Goal: Information Seeking & Learning: Find specific fact

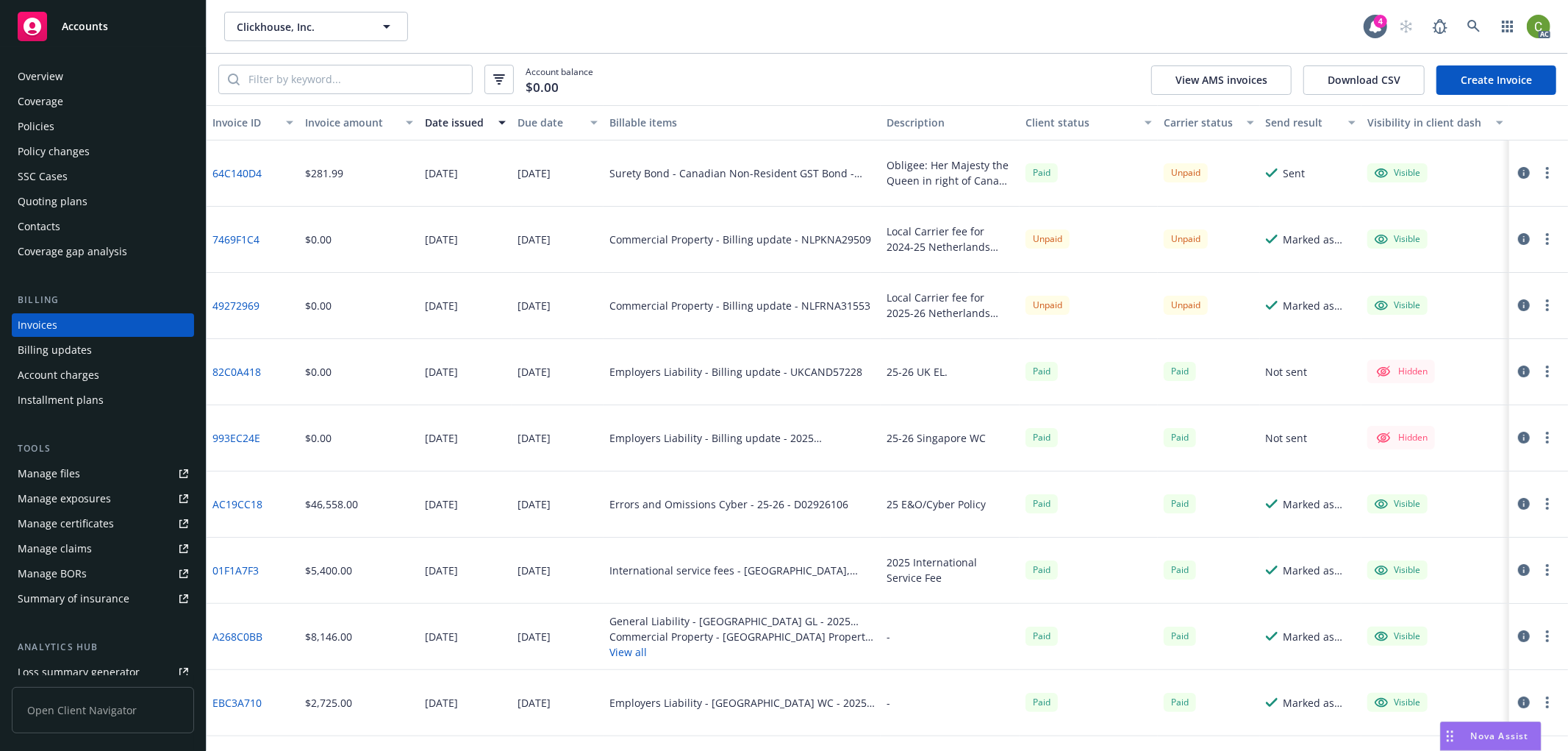
click at [1518, 303] on icon "button" at bounding box center [1524, 305] width 12 height 12
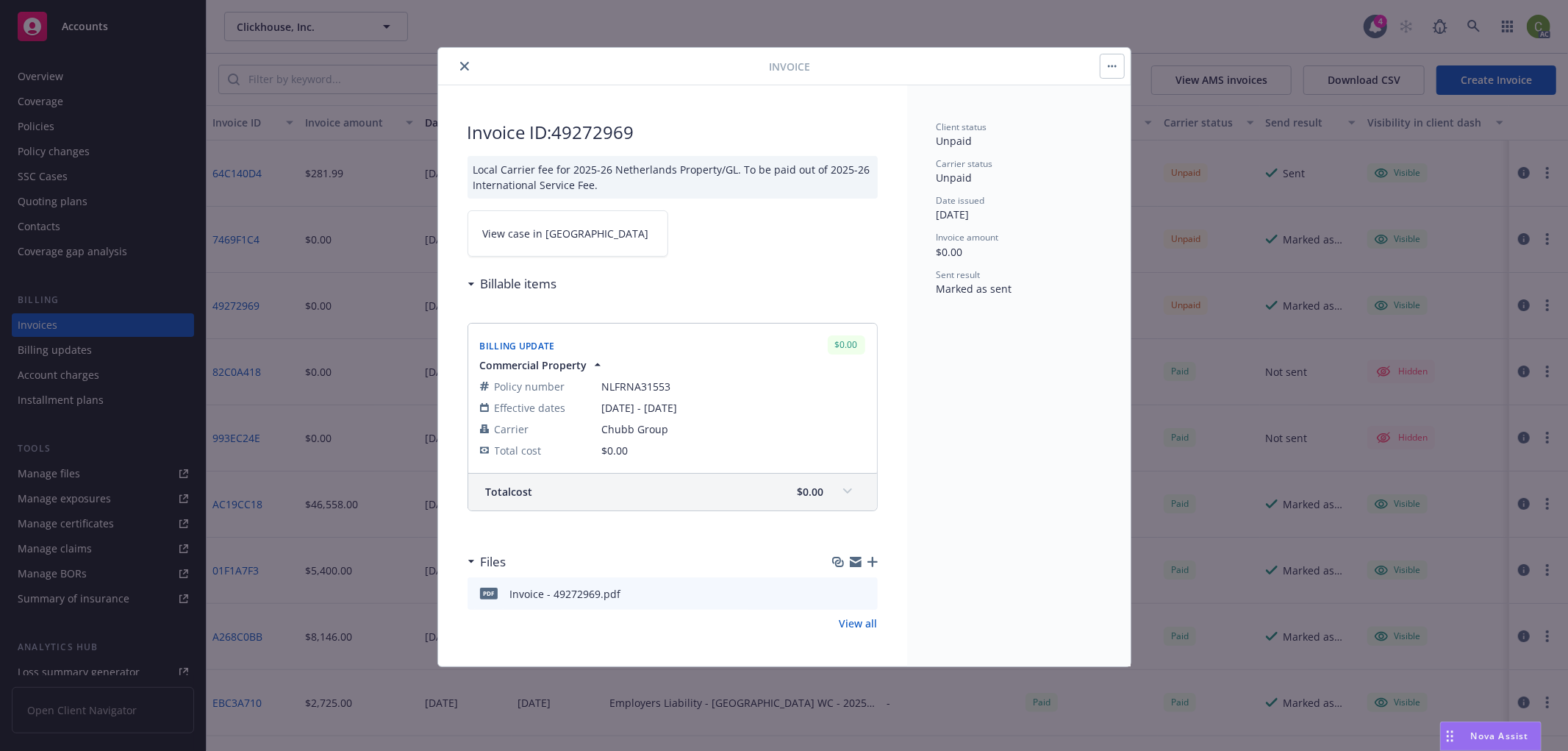
click at [526, 232] on span "View case in [GEOGRAPHIC_DATA]" at bounding box center [566, 233] width 166 height 15
click at [464, 62] on icon "close" at bounding box center [464, 66] width 9 height 9
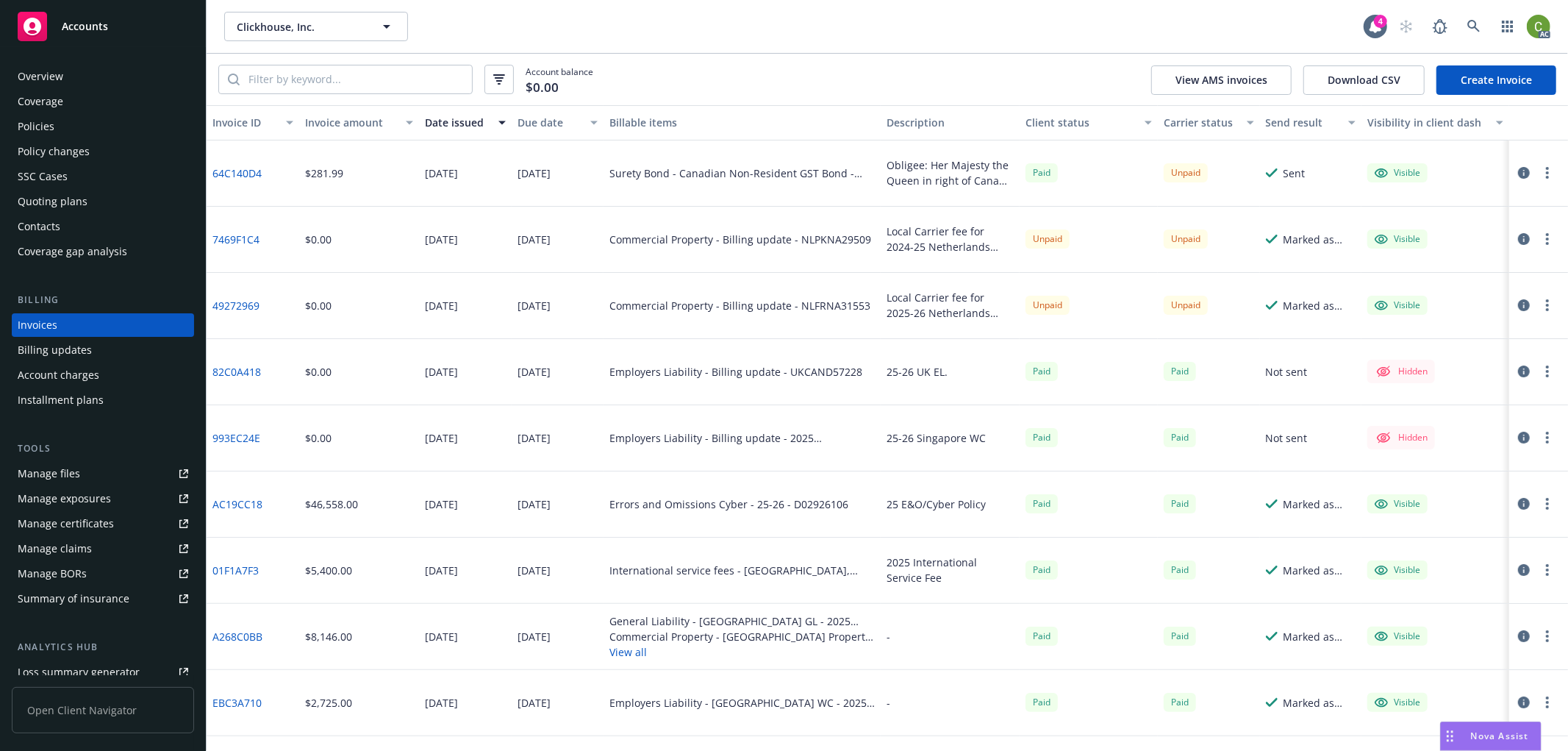
click at [1518, 237] on icon "button" at bounding box center [1524, 239] width 12 height 12
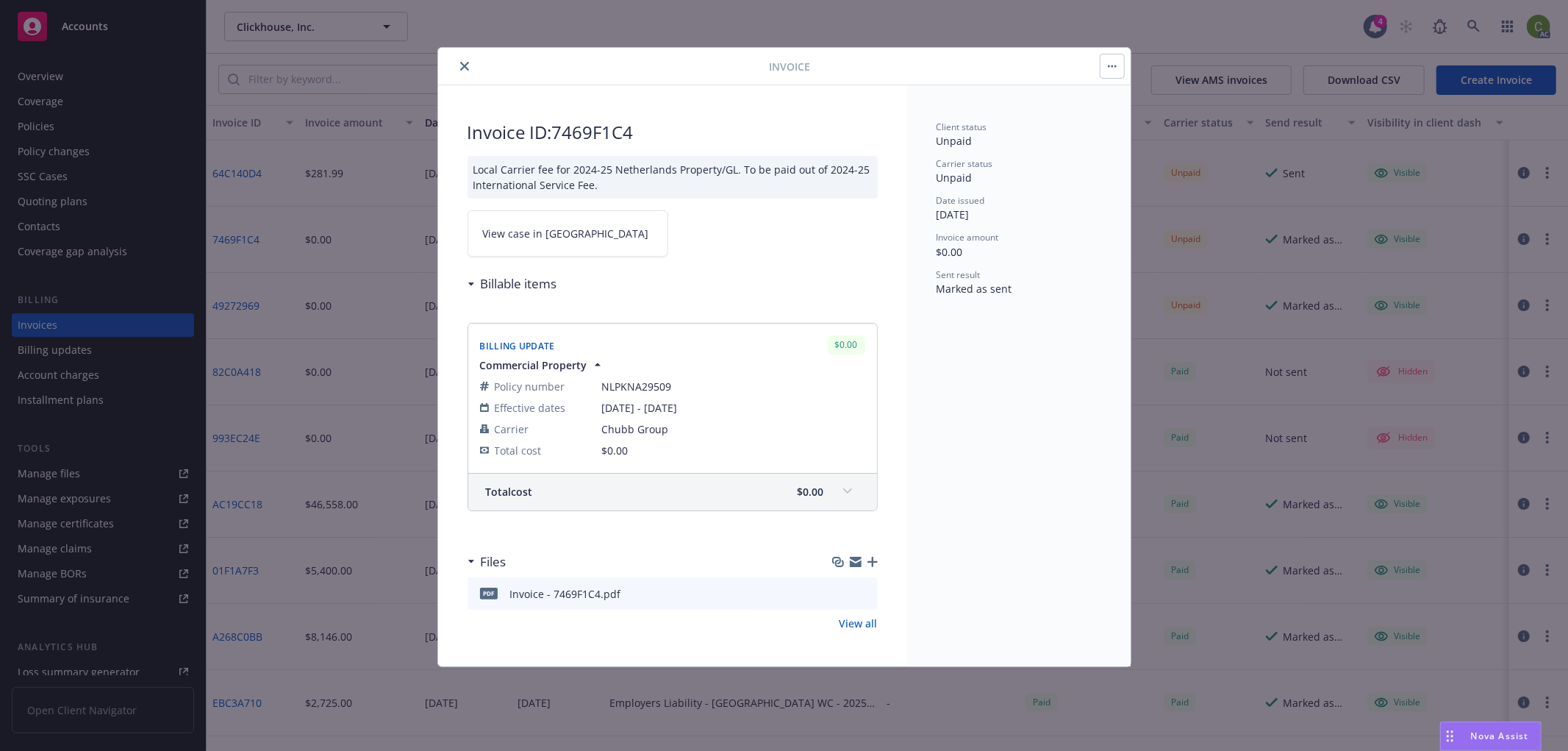
click at [508, 228] on span "View case in [GEOGRAPHIC_DATA]" at bounding box center [566, 233] width 166 height 15
click at [467, 60] on button "close" at bounding box center [465, 66] width 18 height 18
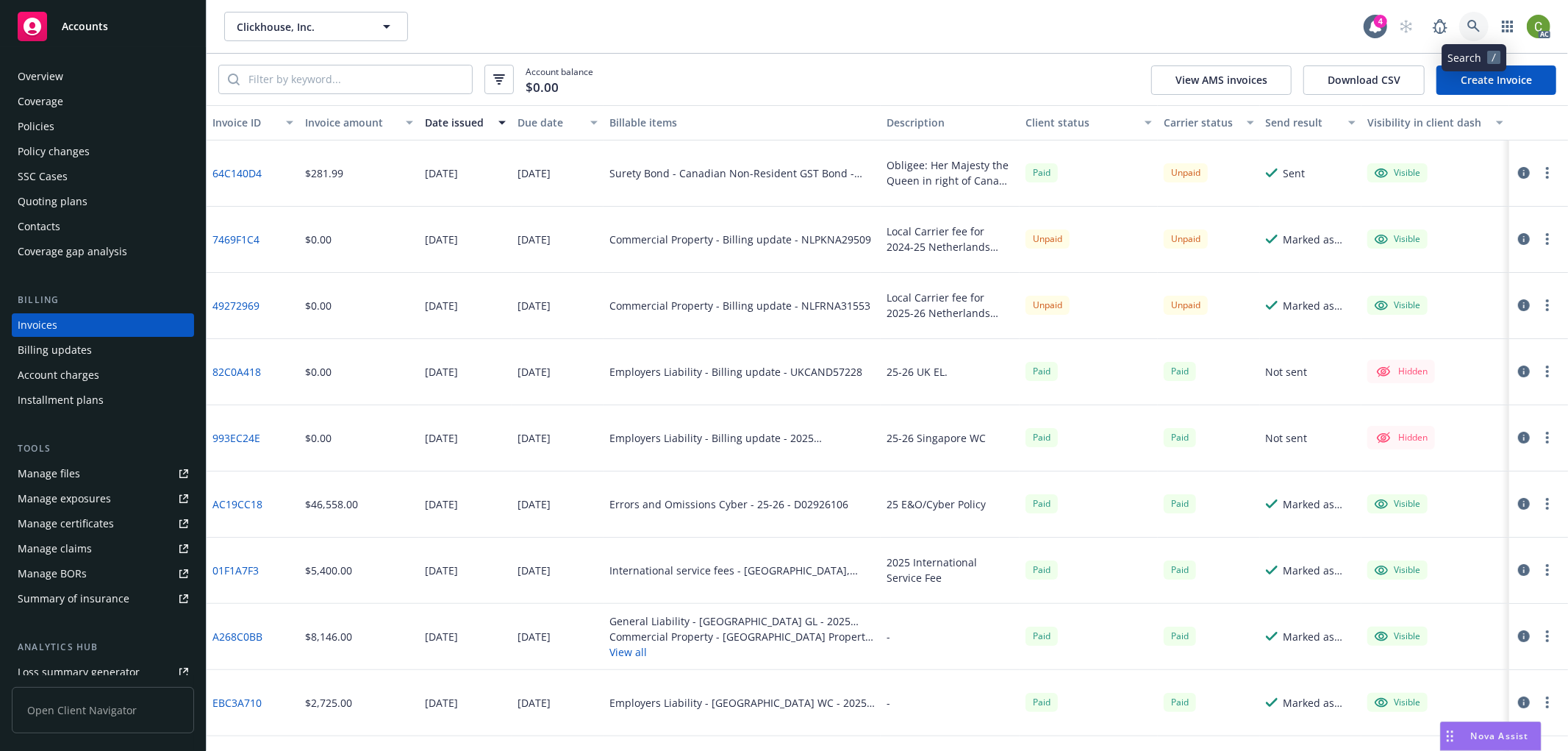
click at [1482, 31] on link at bounding box center [1474, 27] width 30 height 30
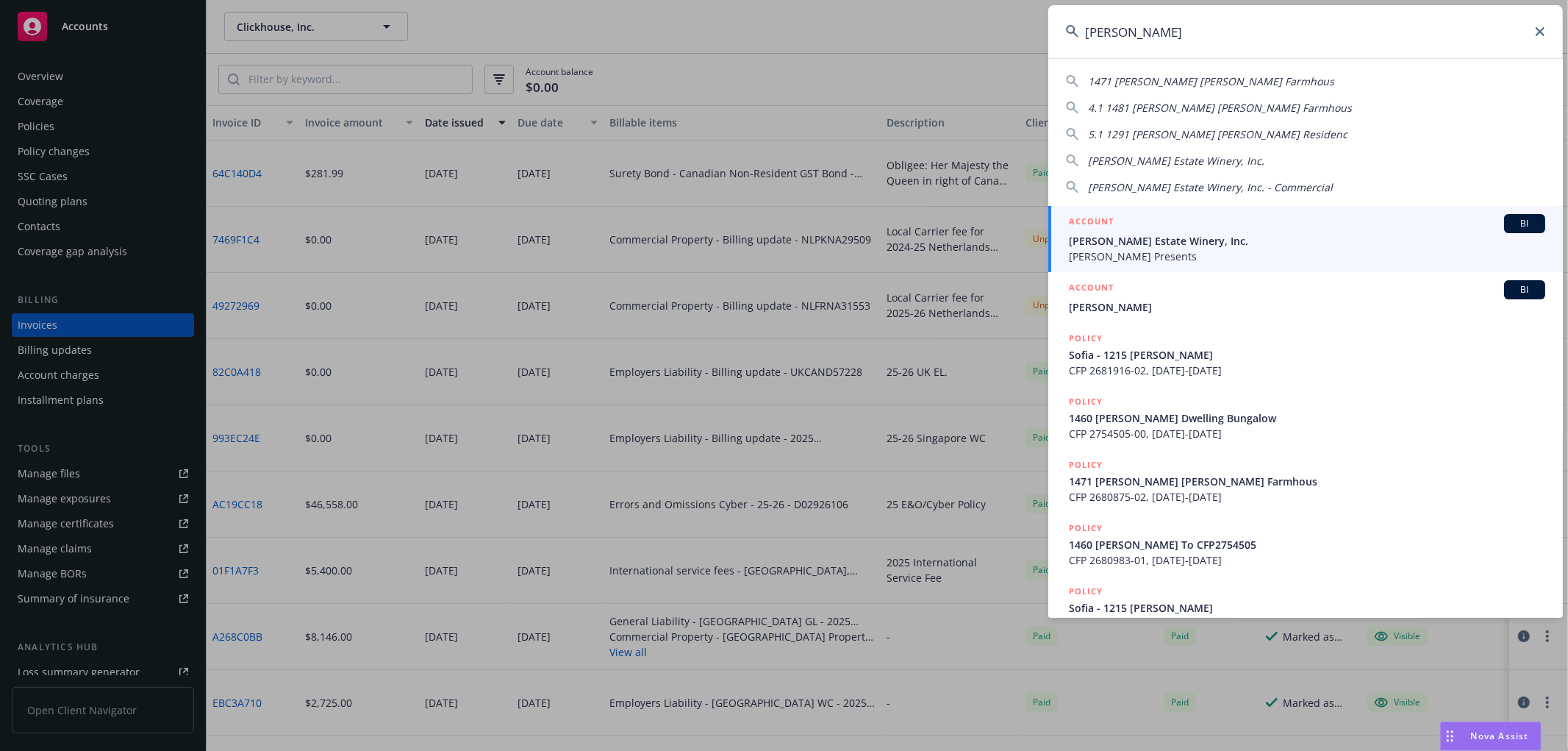
type input "[PERSON_NAME]"
click at [1216, 236] on span "[PERSON_NAME] Estate Winery, Inc." at bounding box center [1307, 240] width 476 height 15
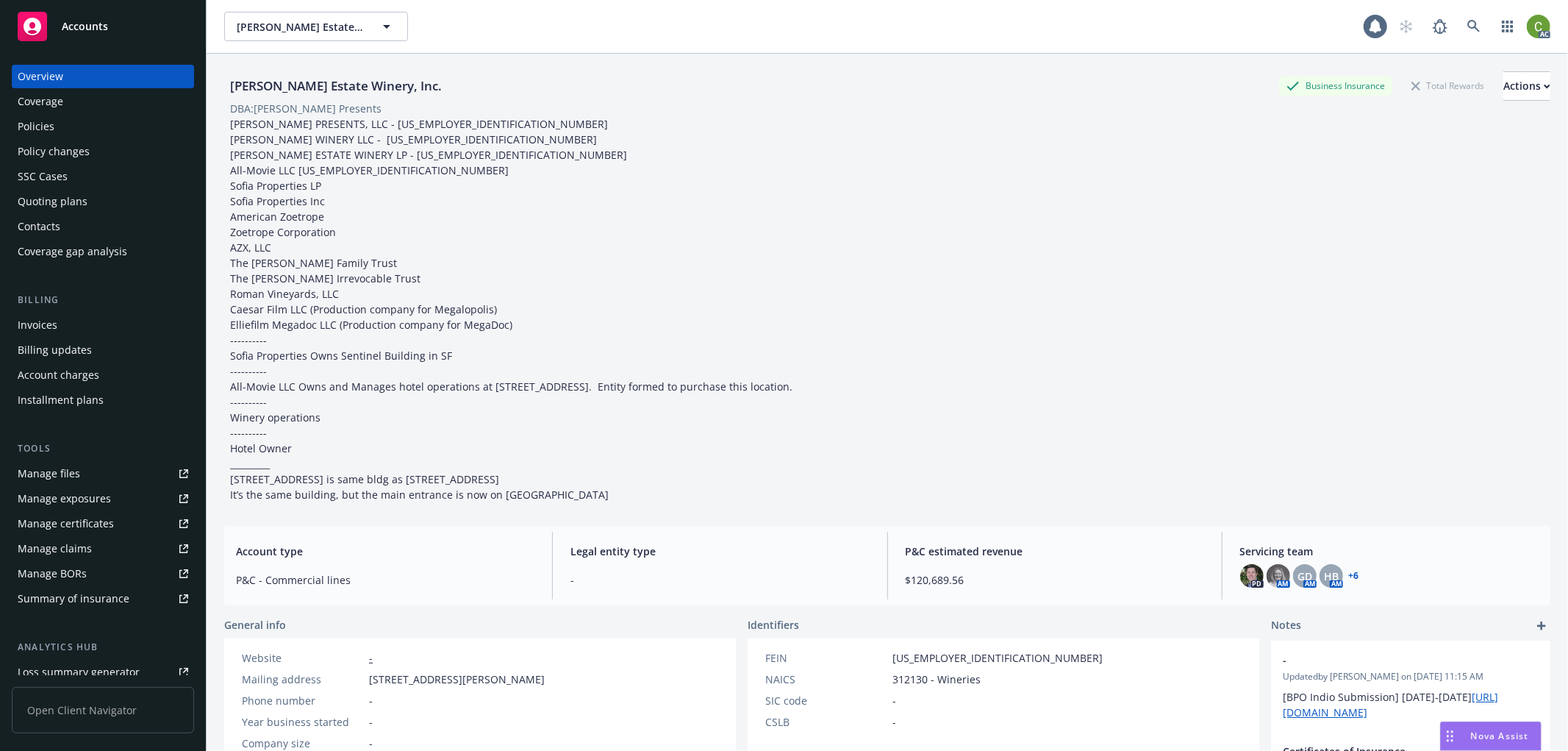
click at [44, 326] on div "Invoices" at bounding box center [37, 324] width 39 height 23
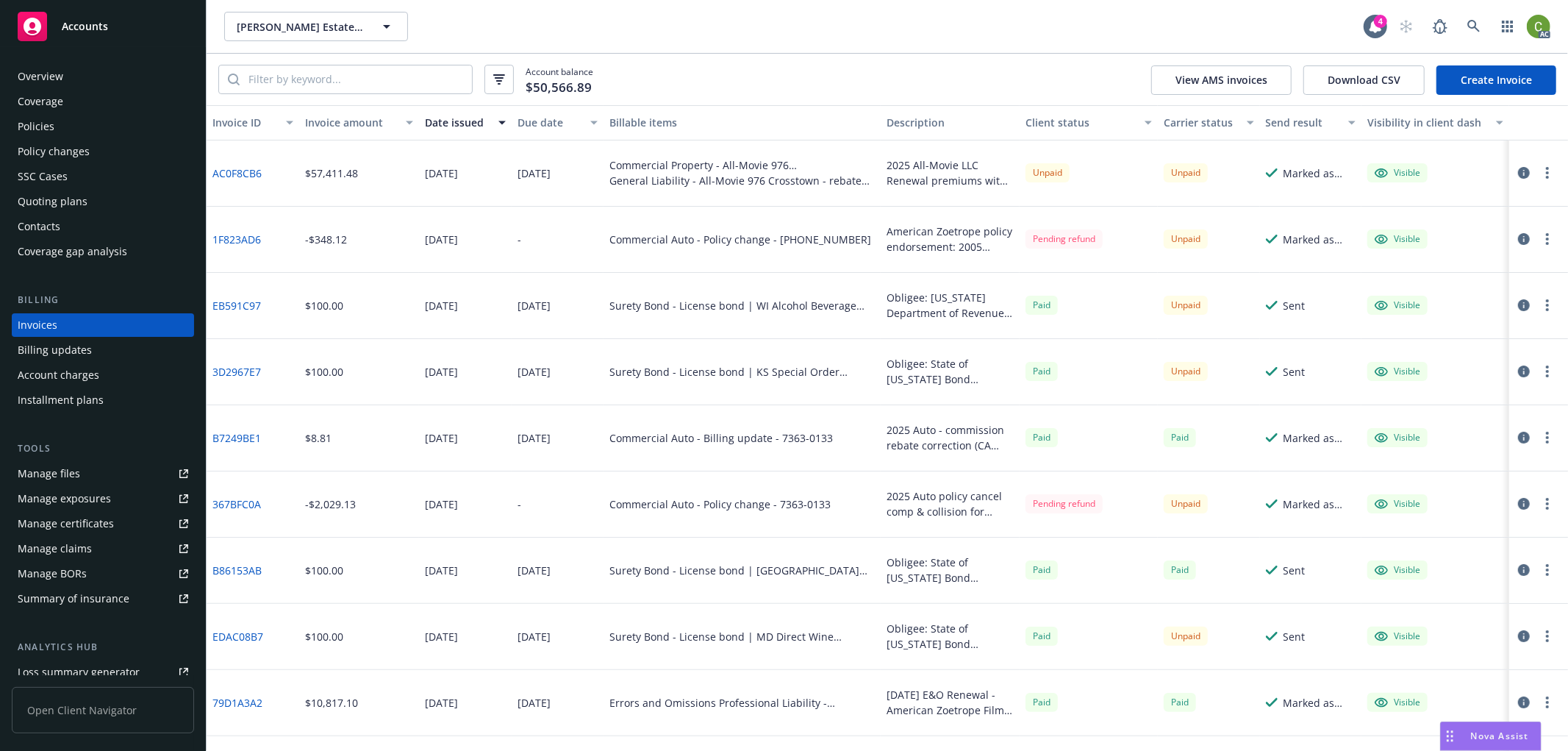
click at [55, 71] on div "Overview" at bounding box center [40, 76] width 46 height 23
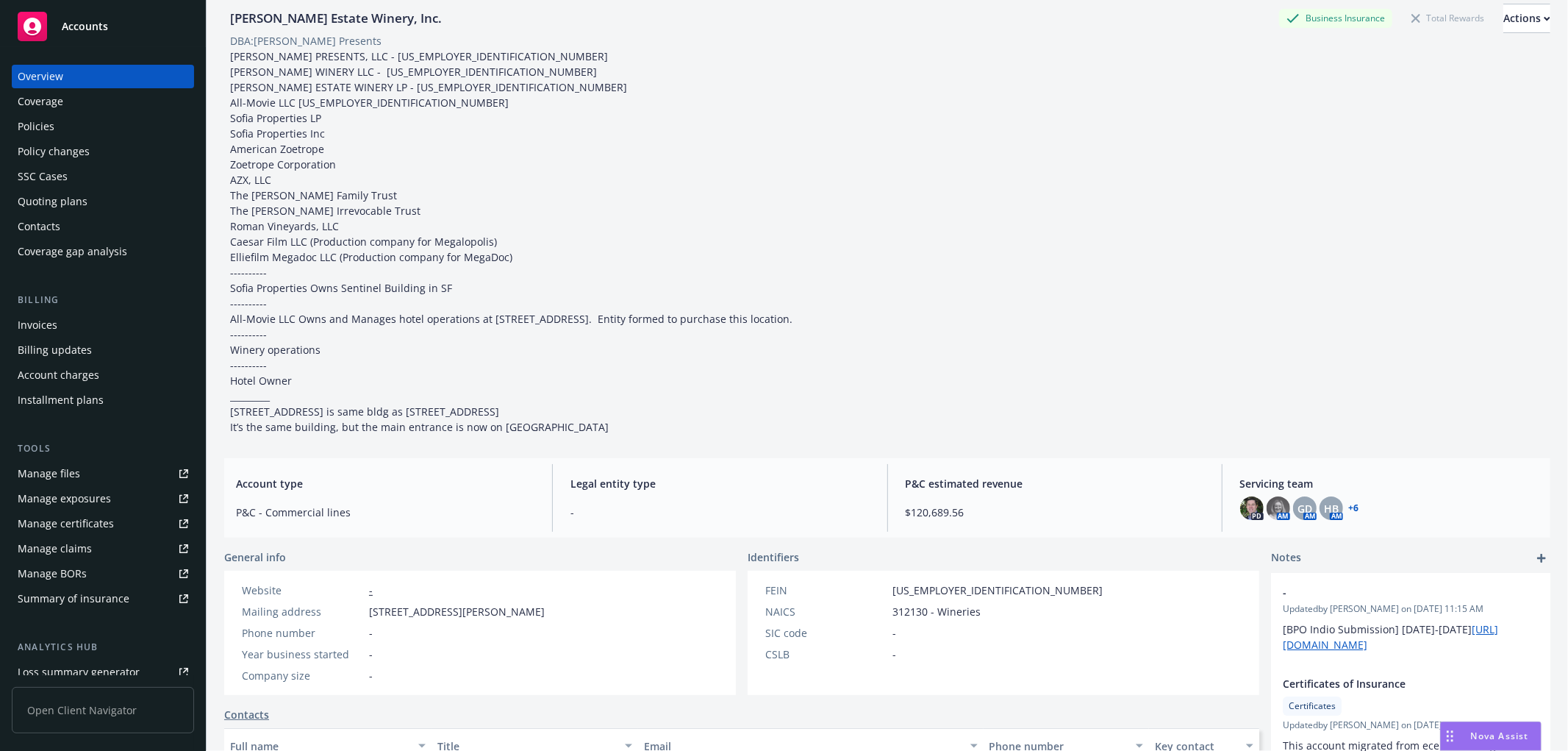
scroll to position [163, 0]
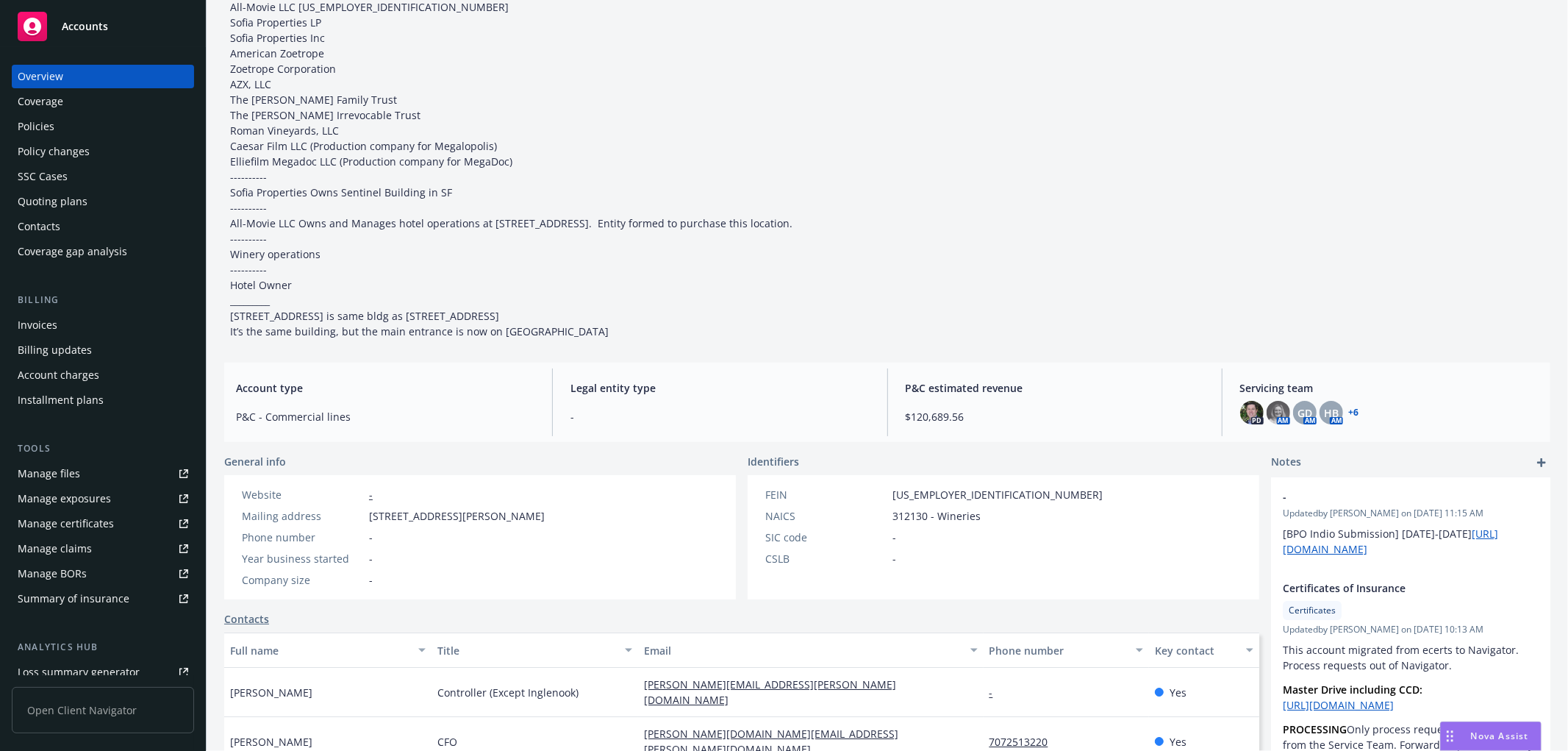
drag, startPoint x: 241, startPoint y: 527, endPoint x: 549, endPoint y: 531, distance: 308.0
click at [549, 531] on div "Website - Mailing address [STREET_ADDRESS][PERSON_NAME] Phone number - Year bus…" at bounding box center [393, 537] width 339 height 125
copy div "Mailing address [STREET_ADDRESS][PERSON_NAME]"
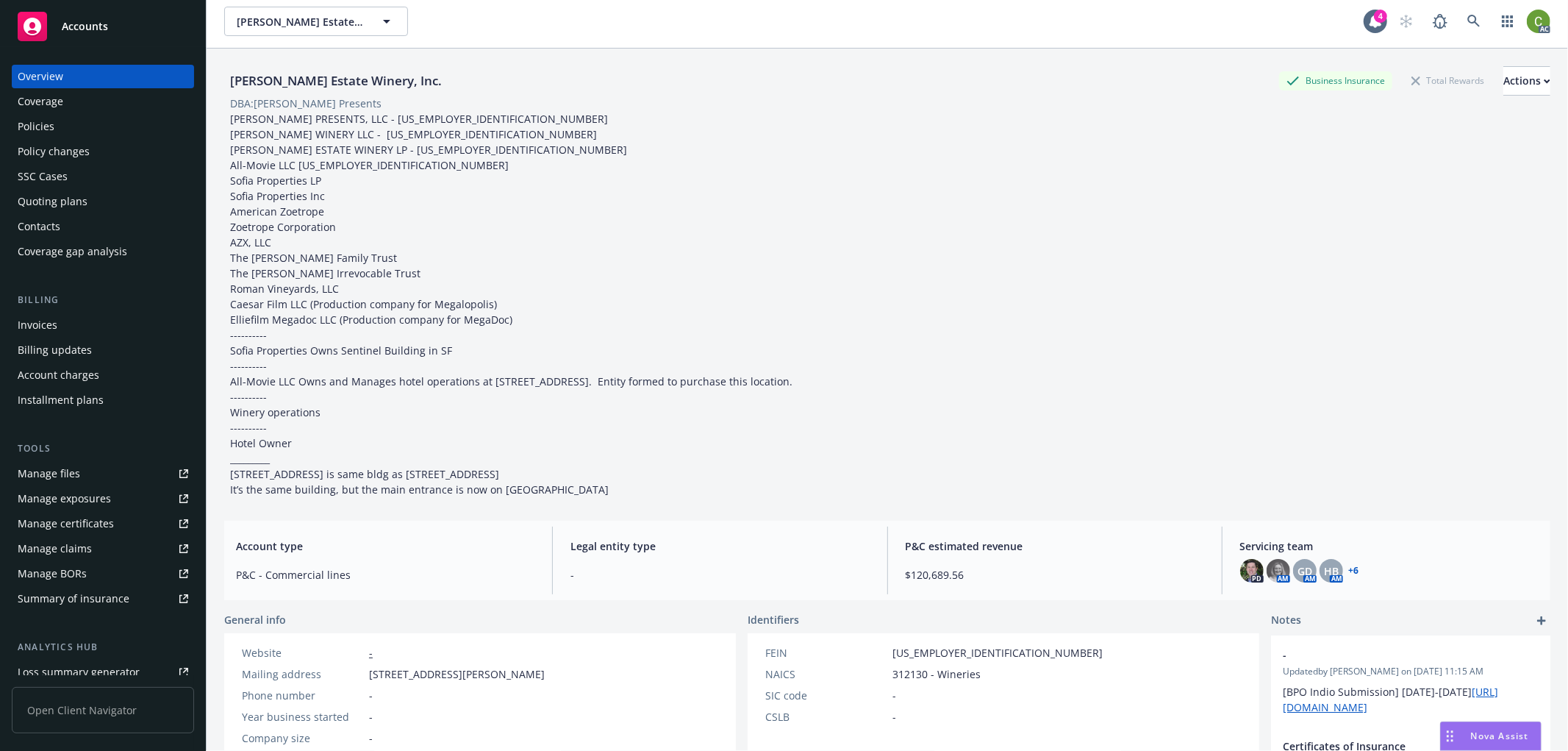
scroll to position [0, 0]
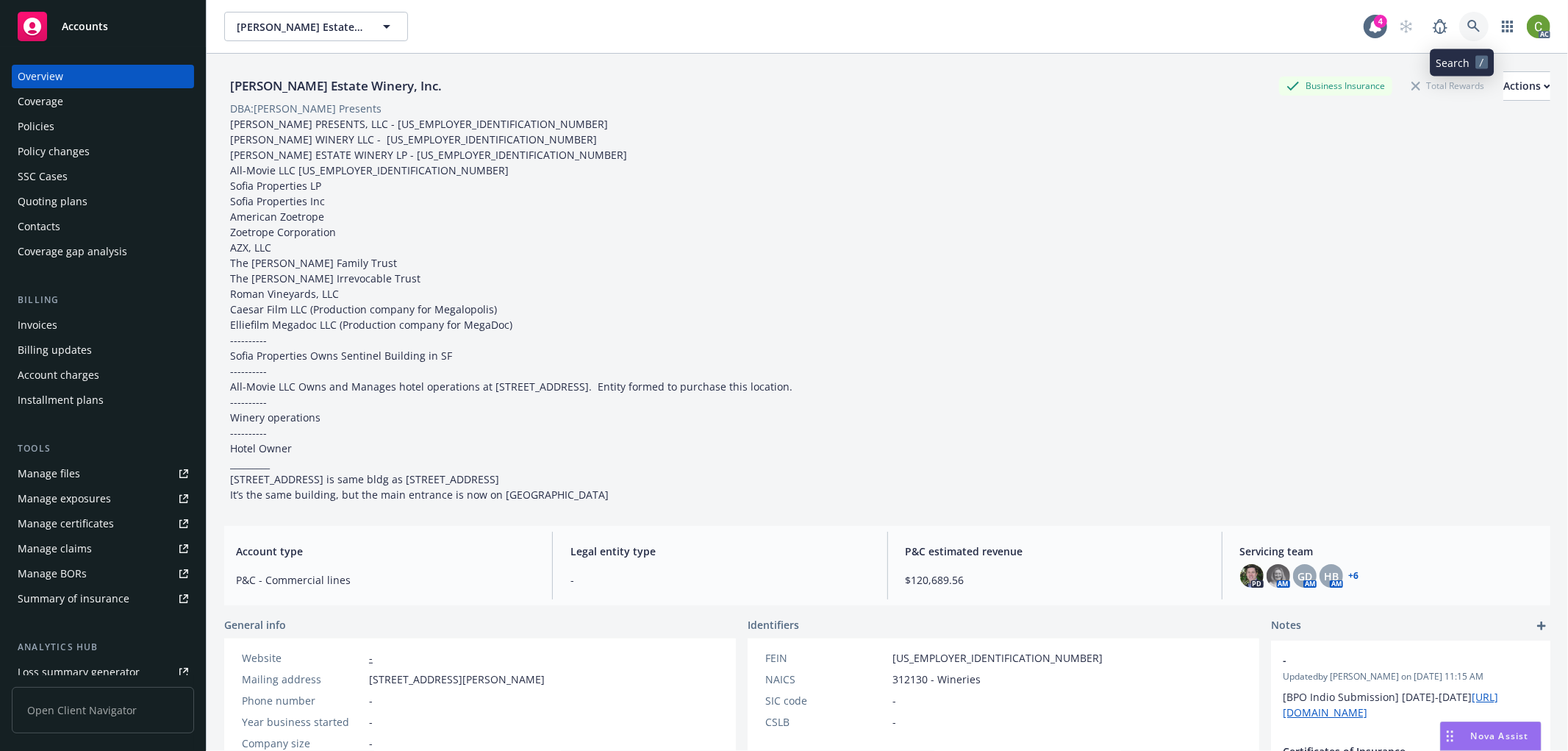
click at [1467, 27] on icon at bounding box center [1474, 27] width 13 height 13
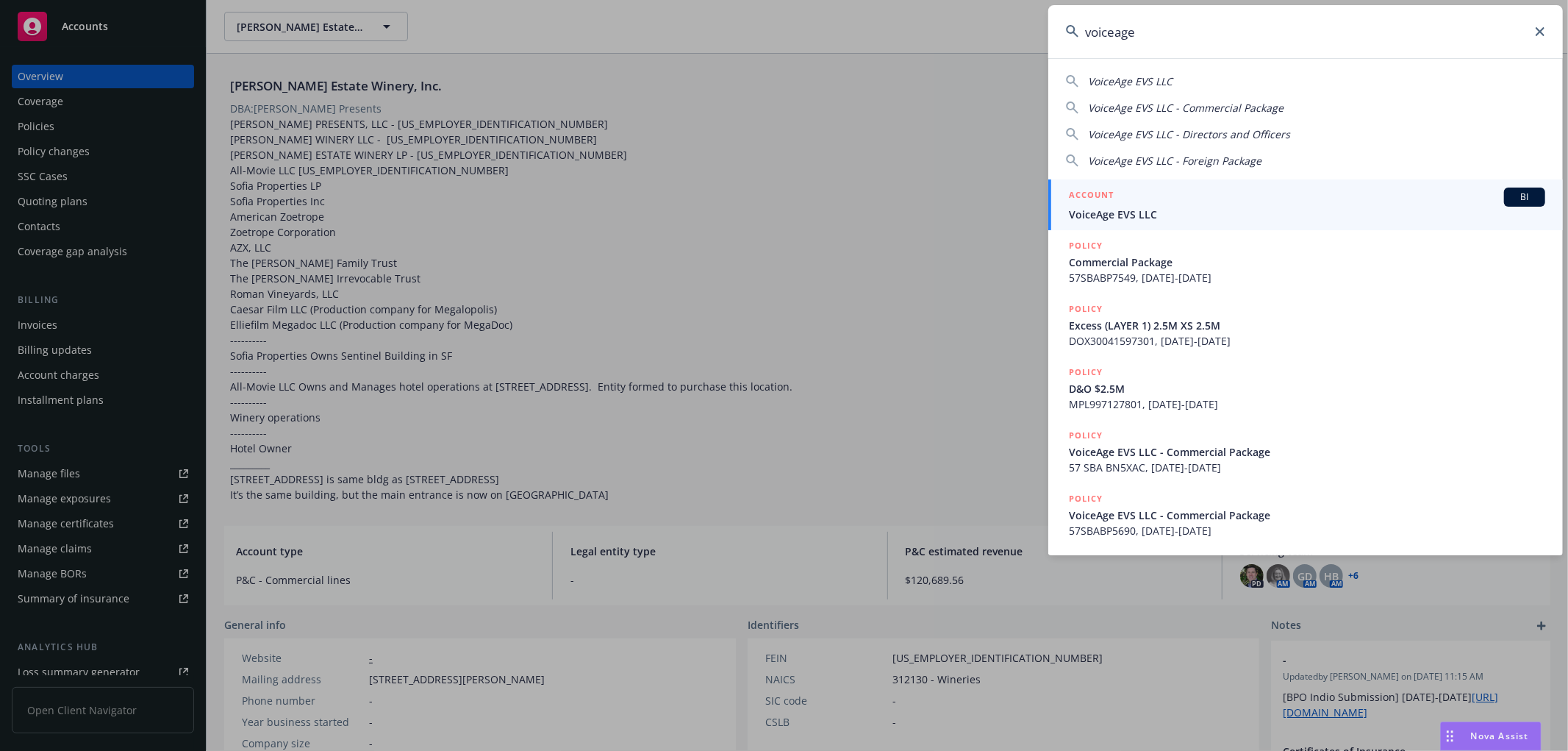
type input "voiceage"
click at [1137, 207] on span "VoiceAge EVS LLC" at bounding box center [1307, 214] width 476 height 15
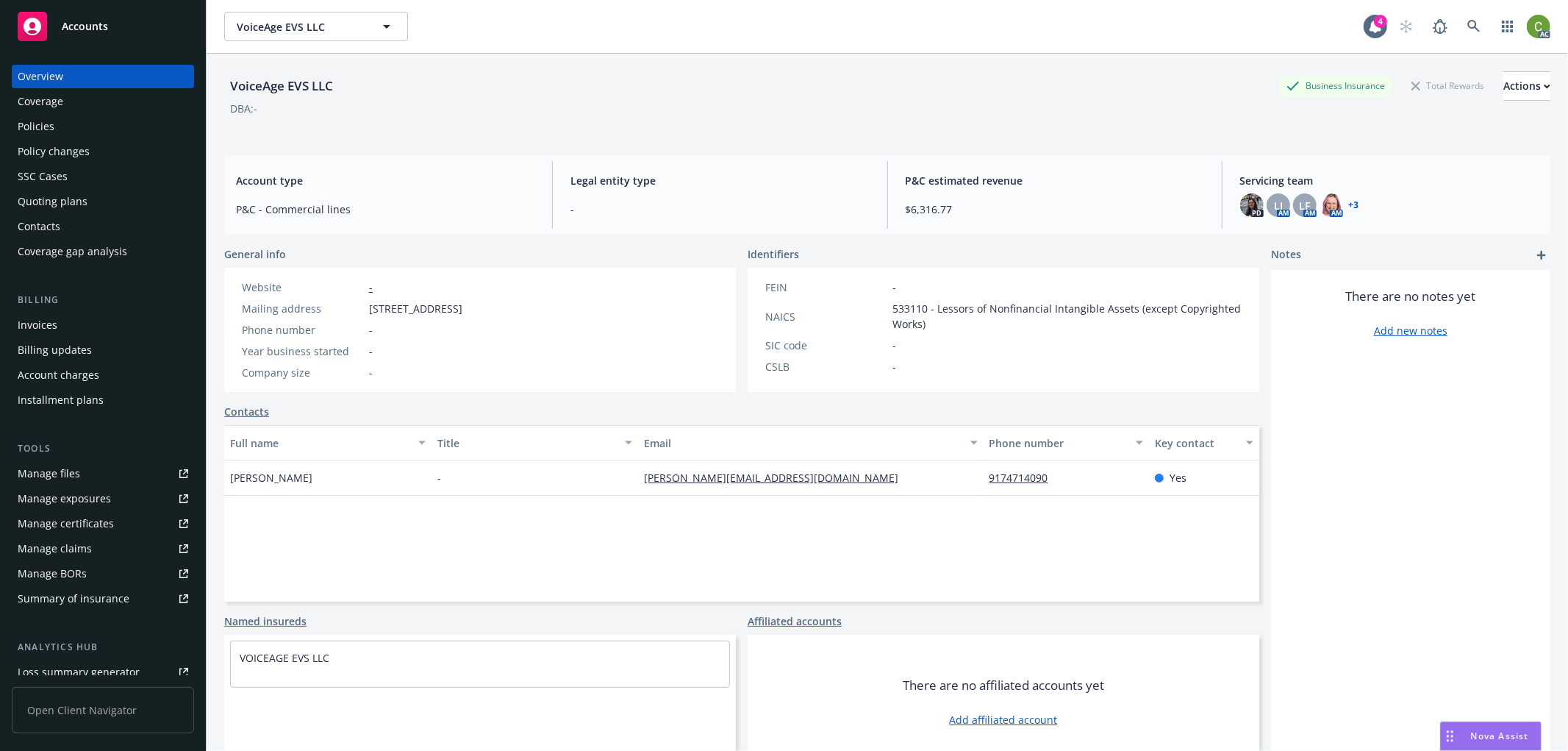
click at [90, 314] on div "Invoices" at bounding box center [103, 324] width 170 height 23
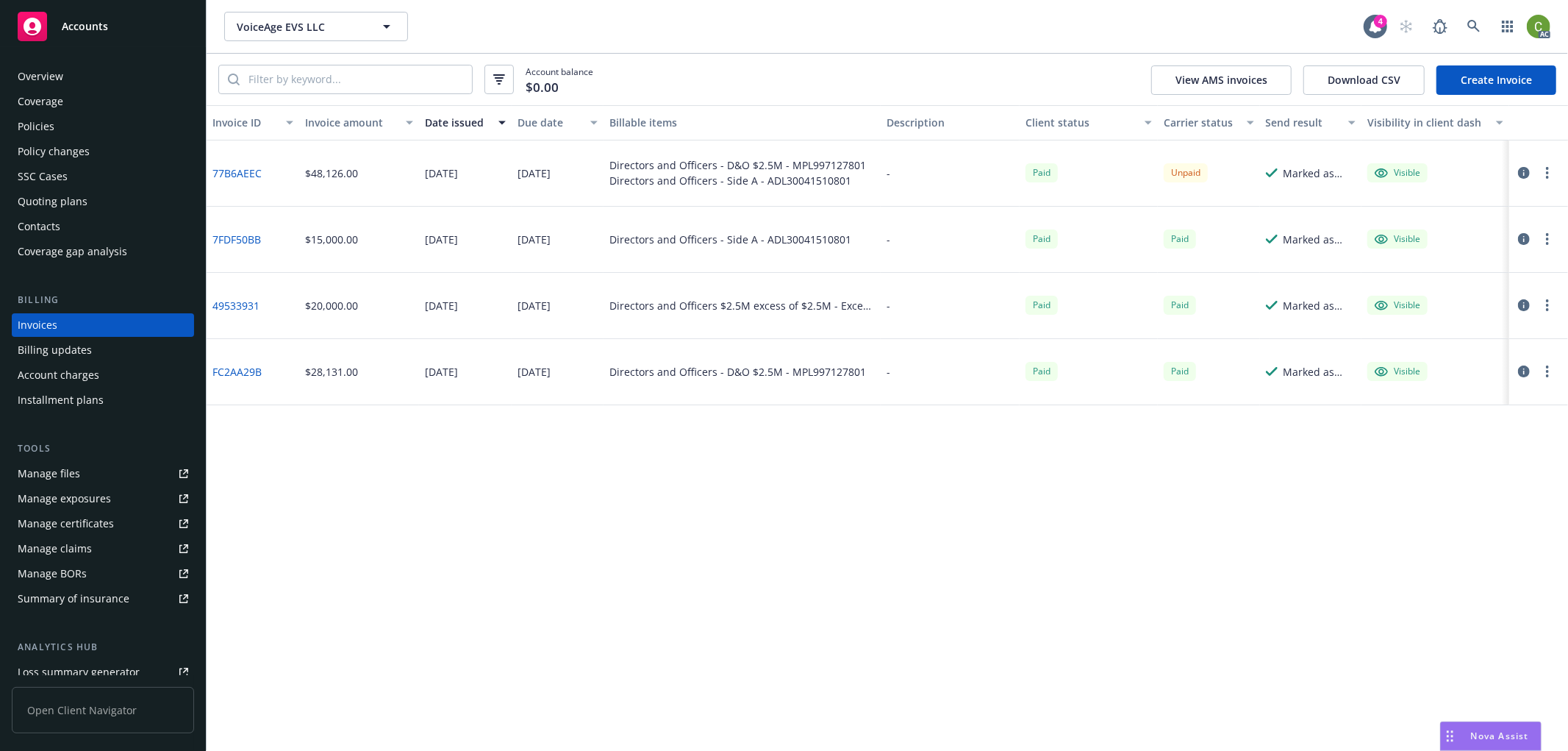
click at [239, 166] on link "77B6AEEC" at bounding box center [236, 173] width 49 height 15
click at [67, 129] on div "Policies" at bounding box center [103, 126] width 170 height 23
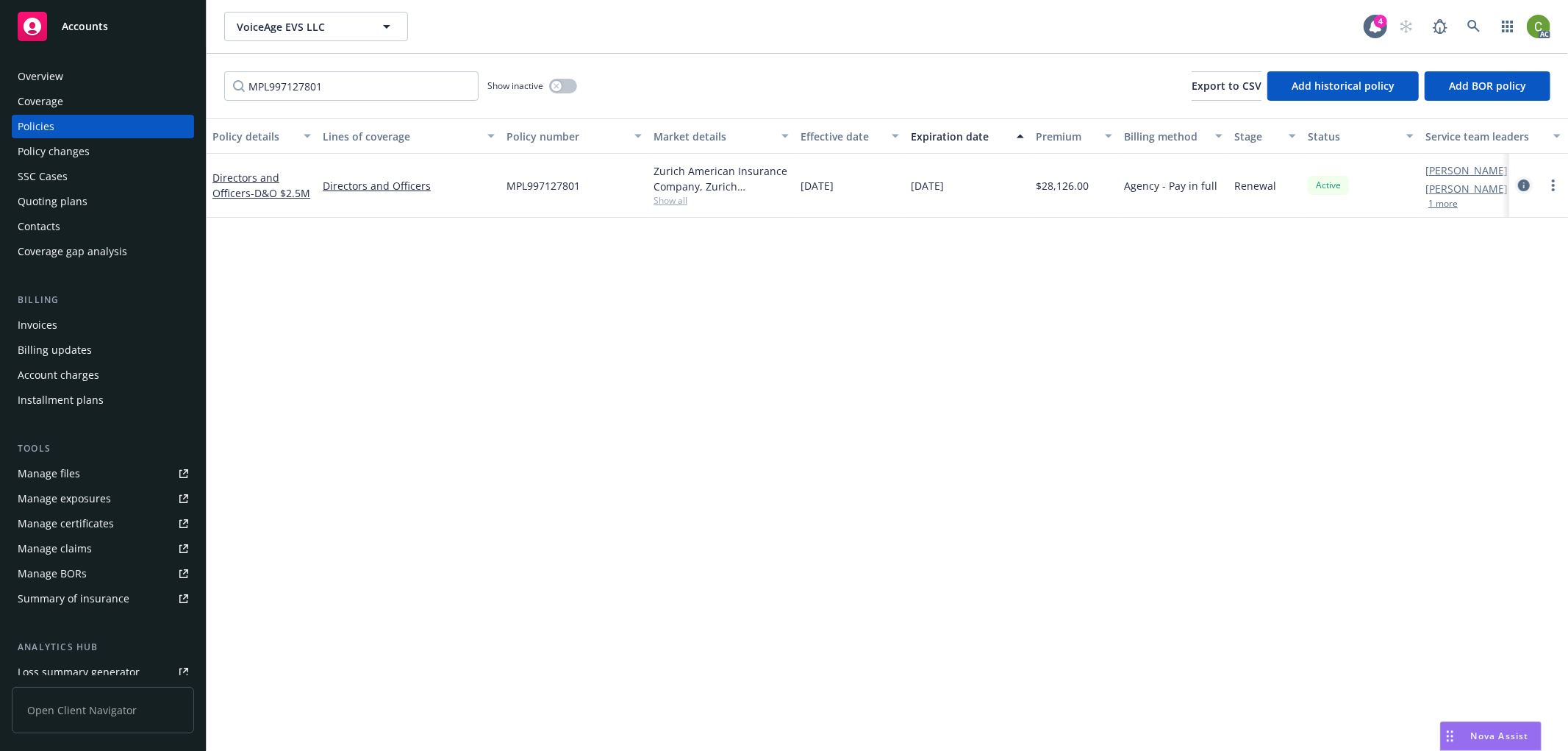
type input "MPL997127801"
click at [1523, 185] on icon "circleInformation" at bounding box center [1524, 185] width 12 height 12
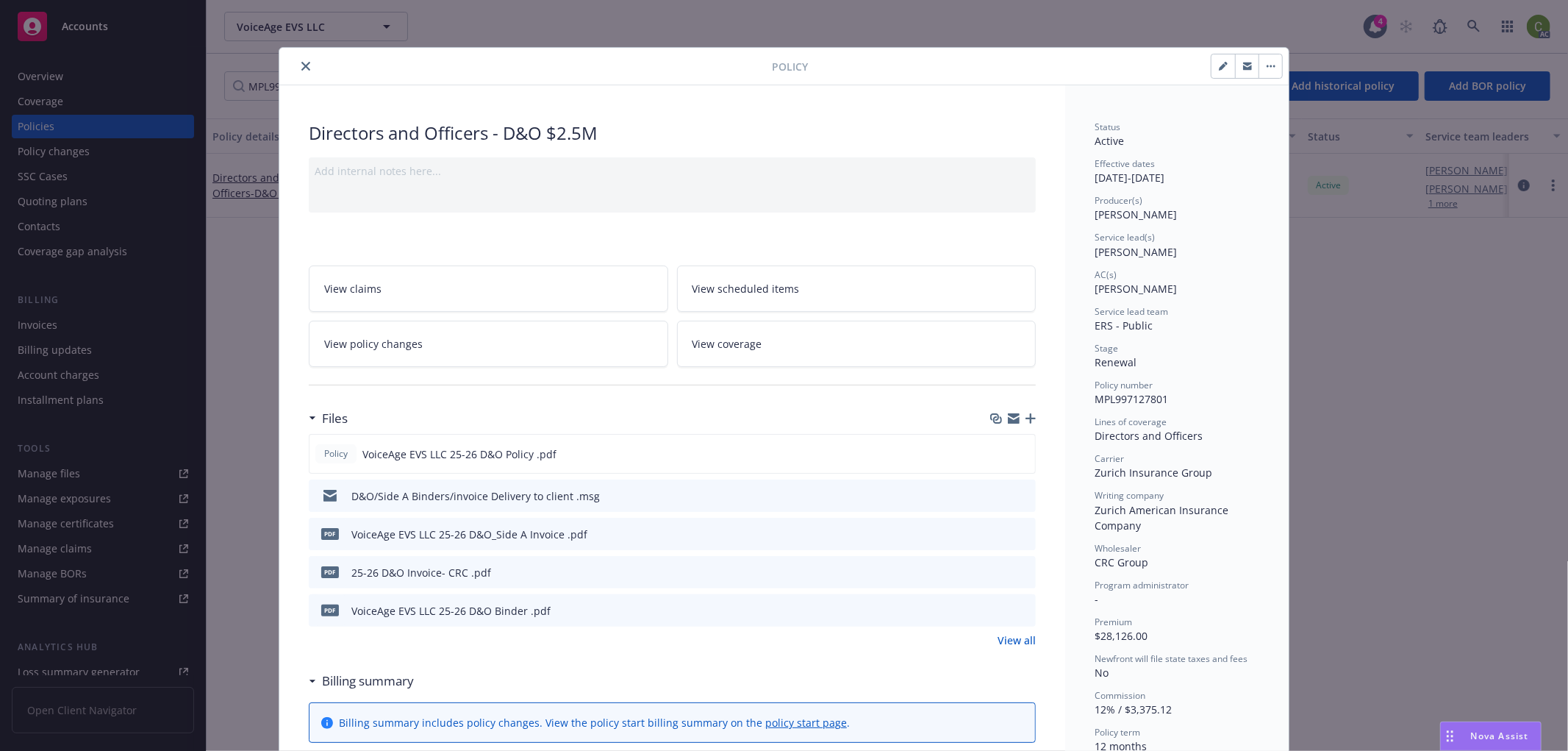
click at [302, 64] on icon "close" at bounding box center [306, 66] width 9 height 9
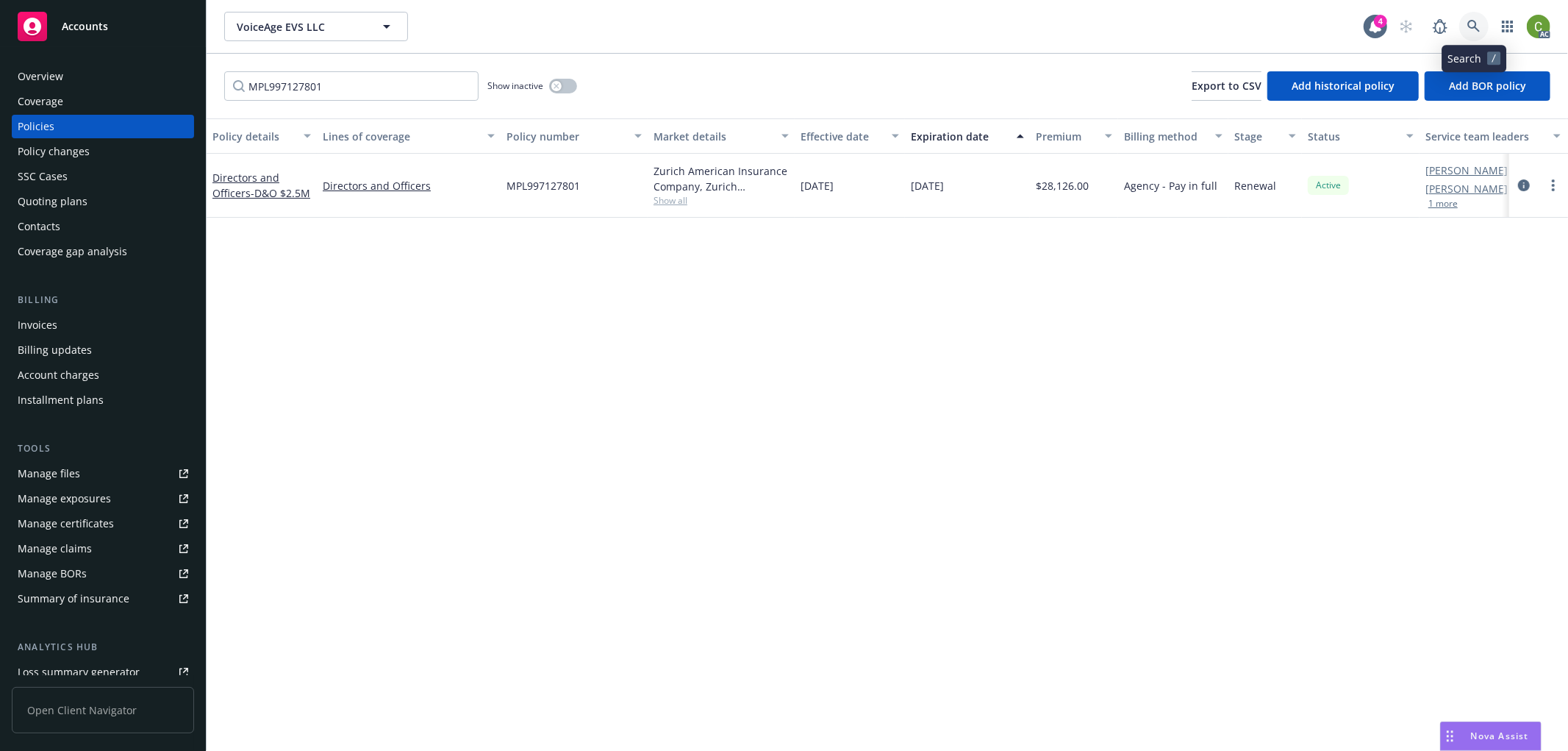
click at [1468, 30] on icon at bounding box center [1474, 27] width 13 height 13
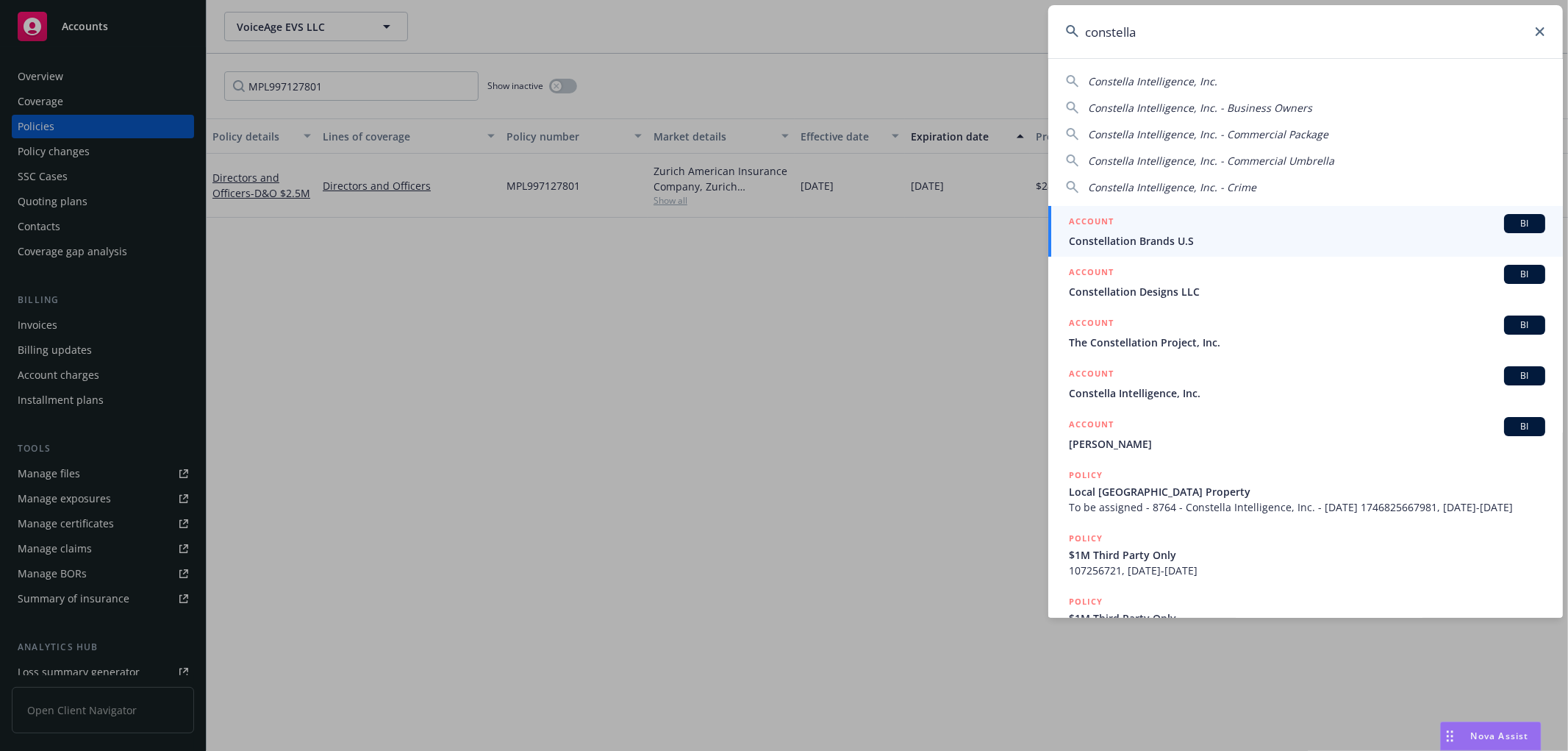
drag, startPoint x: 1203, startPoint y: 35, endPoint x: 263, endPoint y: 68, distance: 940.6
click at [263, 64] on div "constella Constella Intelligence, Inc. Constella Intelligence, Inc. - Business …" at bounding box center [784, 376] width 1568 height 751
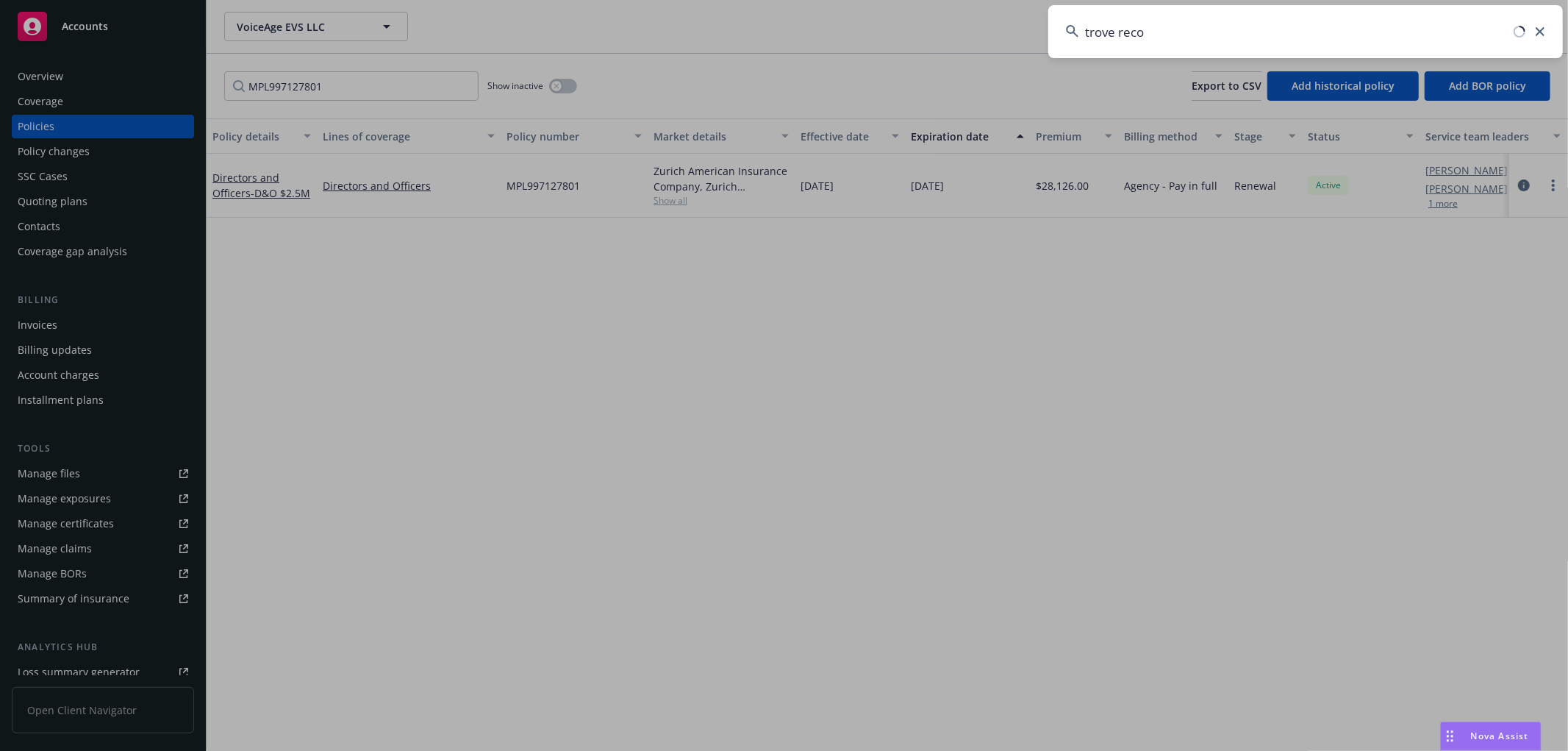
type input "trove recom"
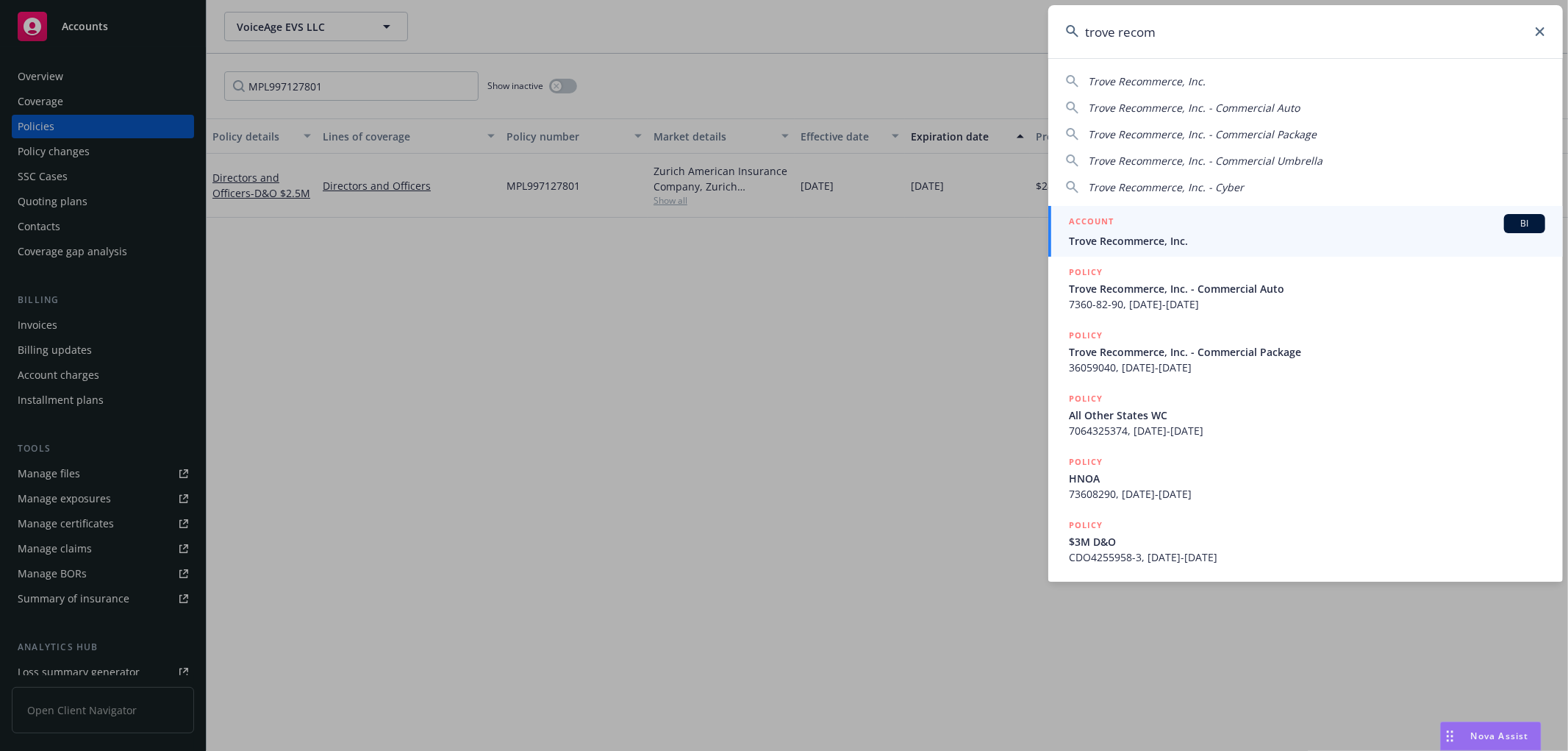
click at [1121, 236] on span "Trove Recommerce, Inc." at bounding box center [1307, 240] width 476 height 15
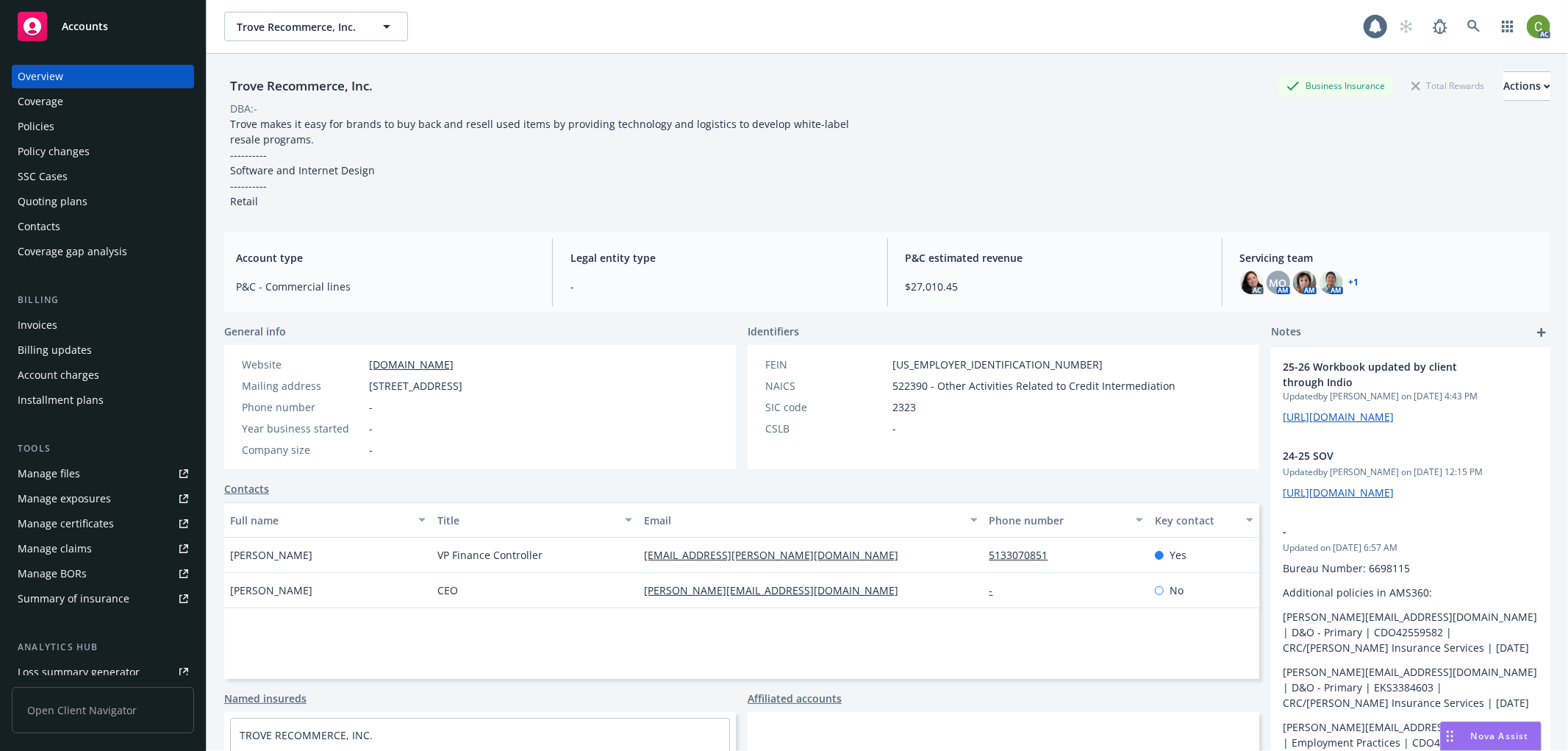
click at [91, 326] on div "Invoices" at bounding box center [103, 324] width 170 height 23
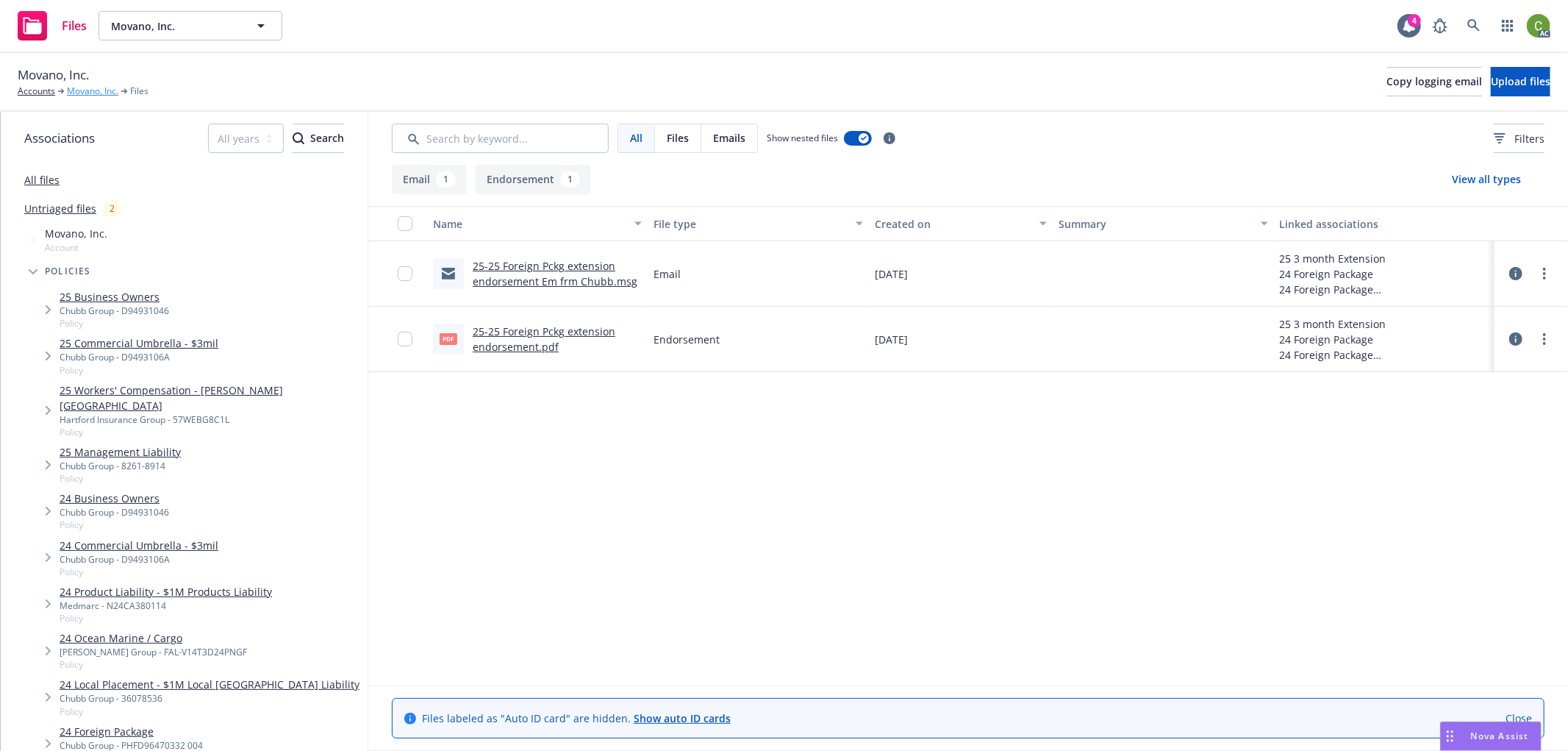
click at [106, 89] on link "Movano, Inc." at bounding box center [92, 91] width 51 height 13
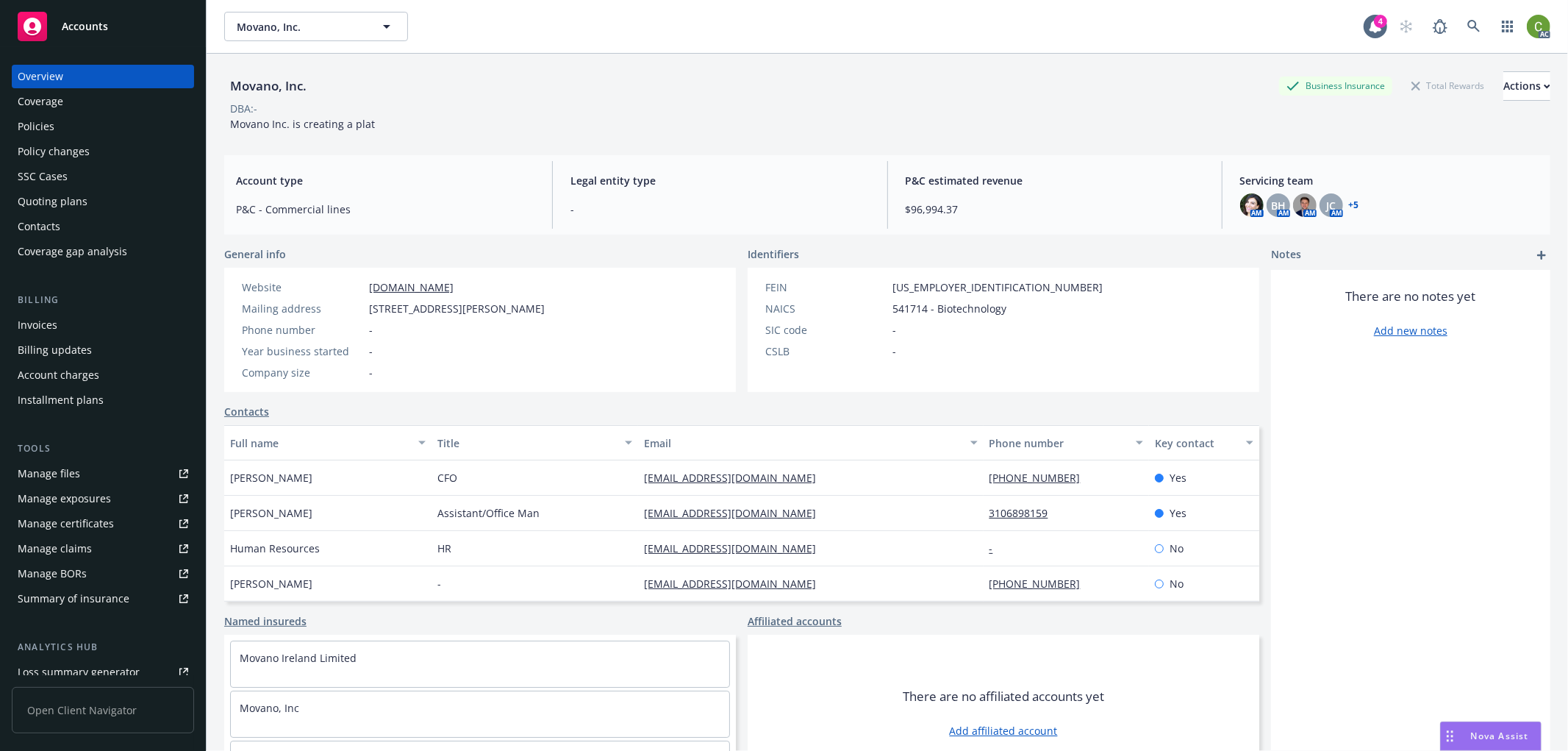
click at [105, 137] on div "Policies" at bounding box center [103, 126] width 170 height 23
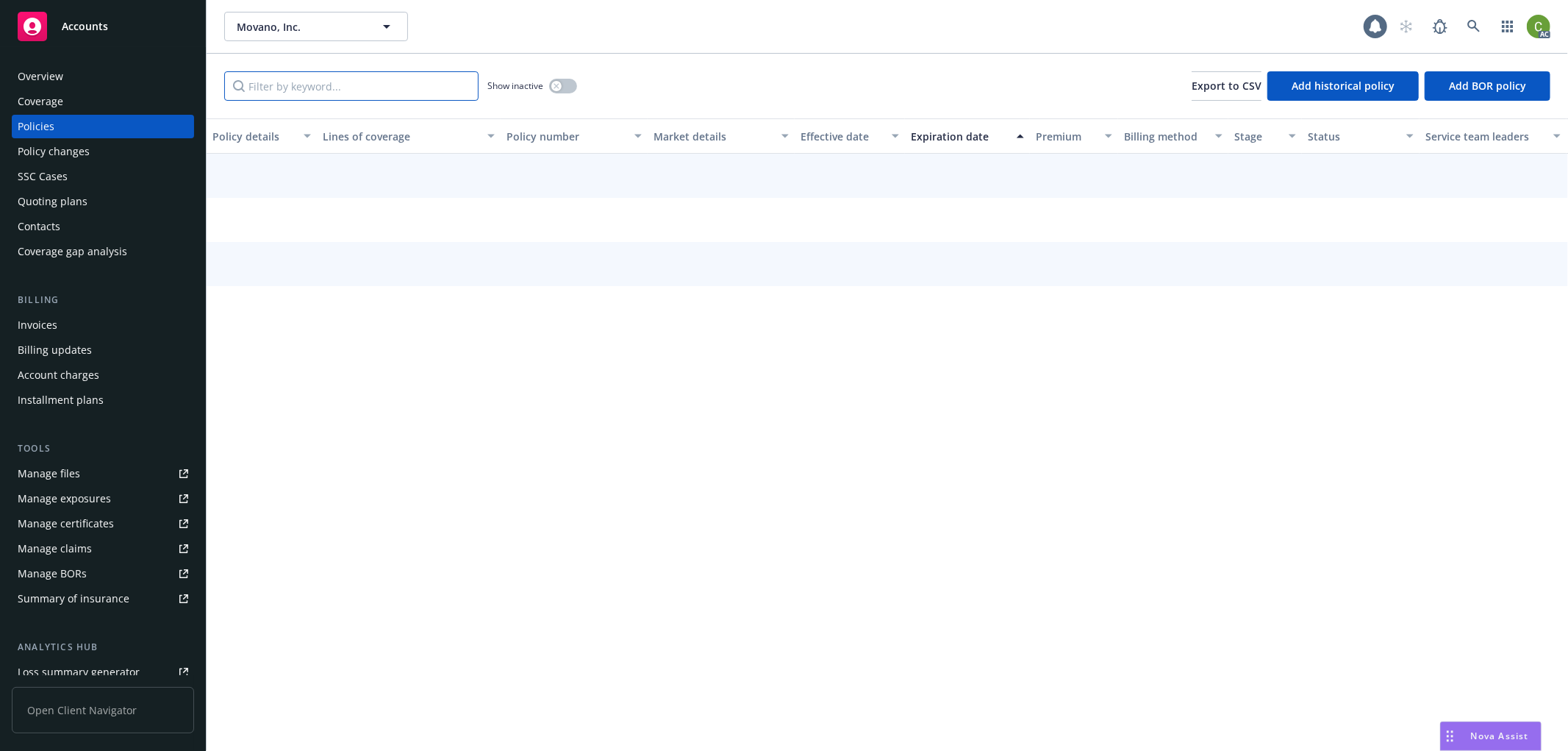
click at [306, 85] on input "Filter by keyword..." at bounding box center [351, 86] width 254 height 30
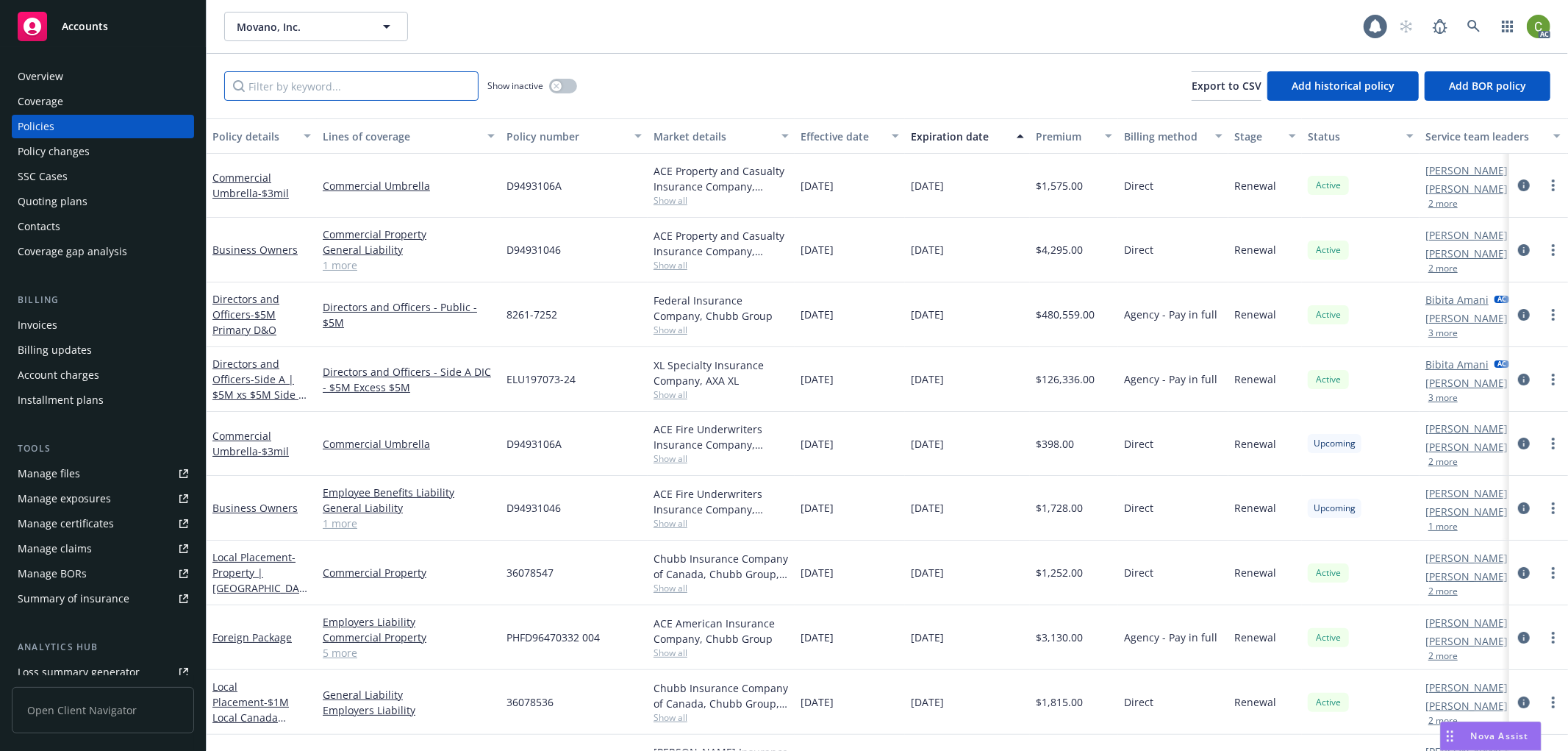
paste input "8261-7252"
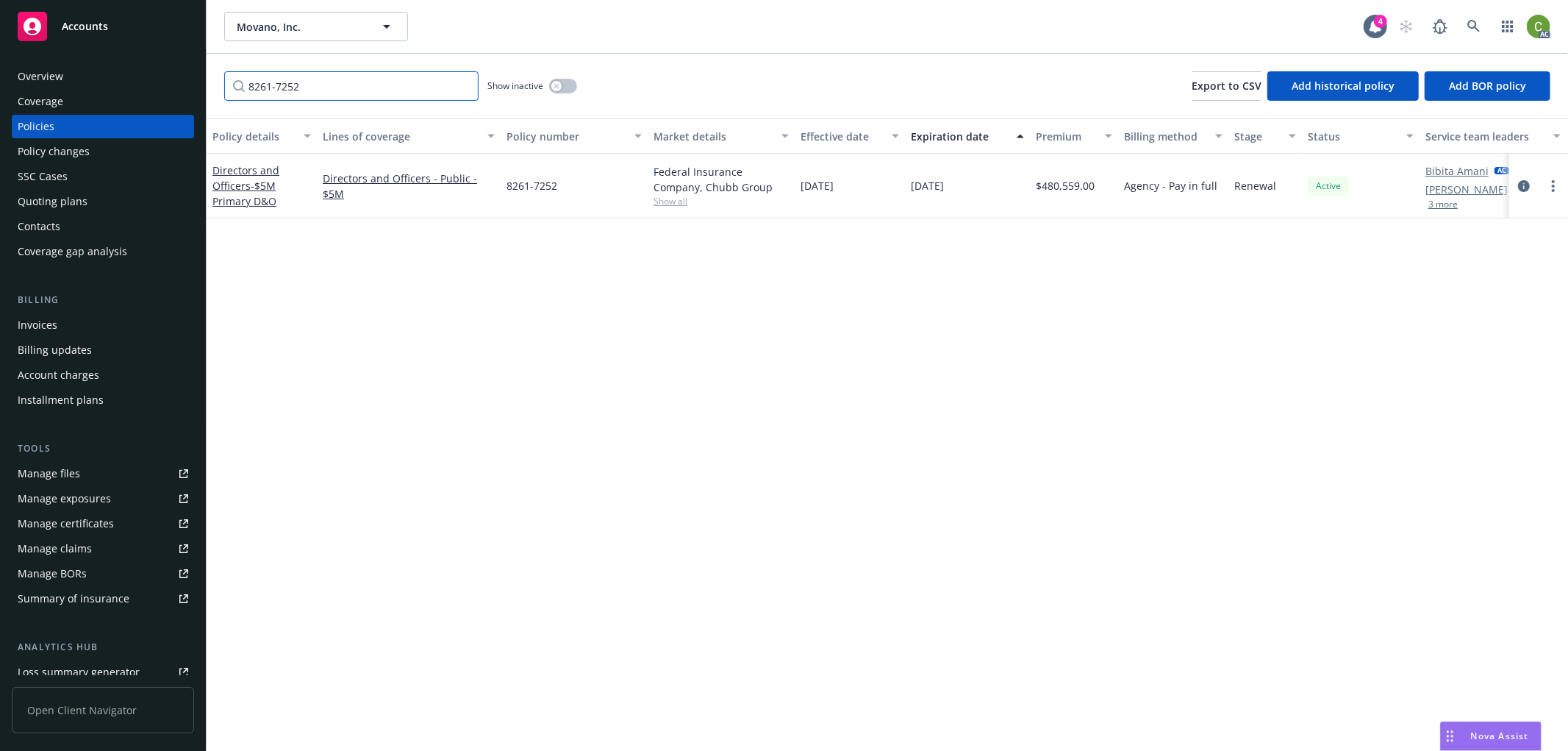
type input "8261-7252"
drag, startPoint x: 1525, startPoint y: 184, endPoint x: 1502, endPoint y: 195, distance: 25.5
click at [1525, 183] on icon "circleInformation" at bounding box center [1524, 186] width 12 height 12
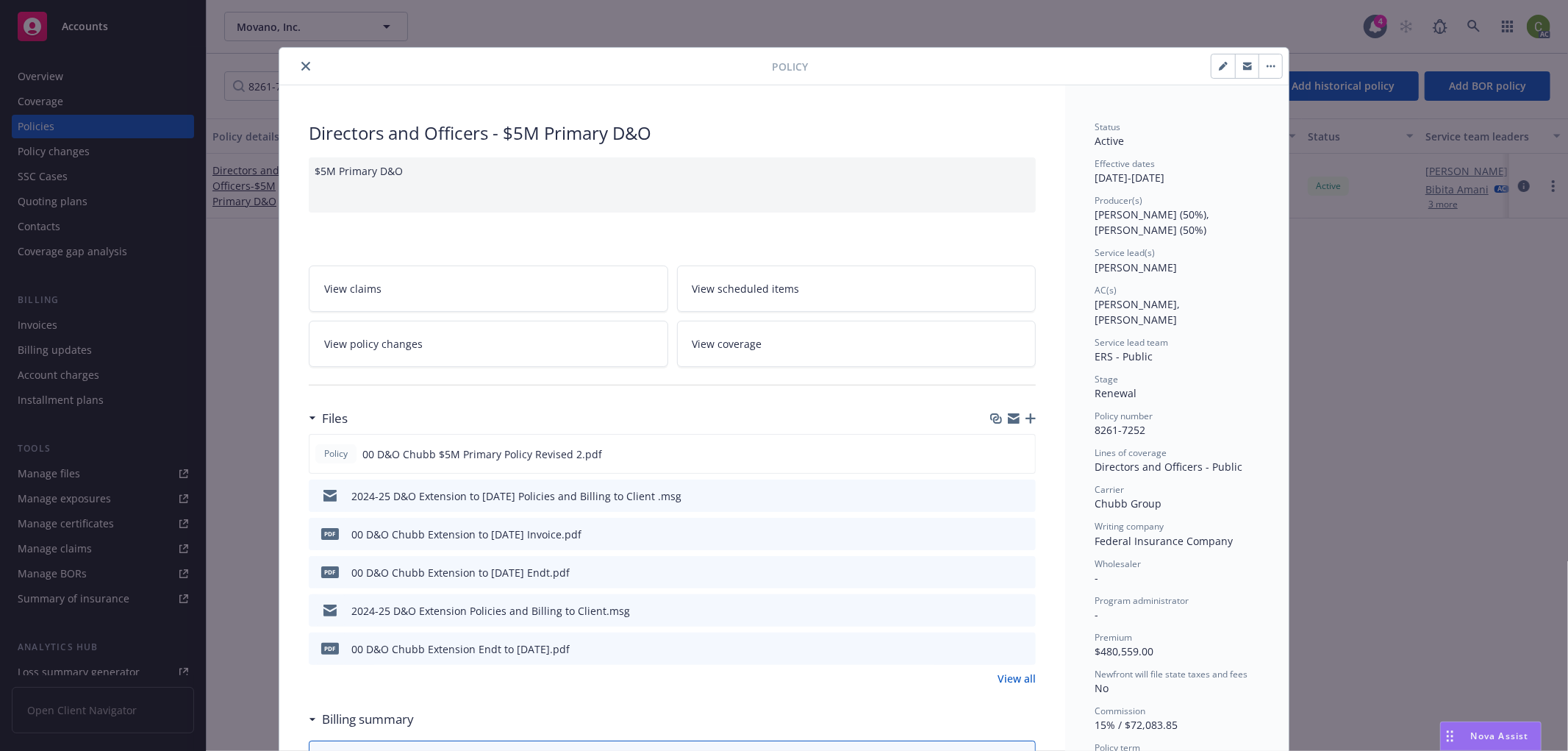
click at [1016, 536] on icon "preview file" at bounding box center [1022, 532] width 13 height 10
click at [302, 64] on icon "close" at bounding box center [306, 66] width 9 height 9
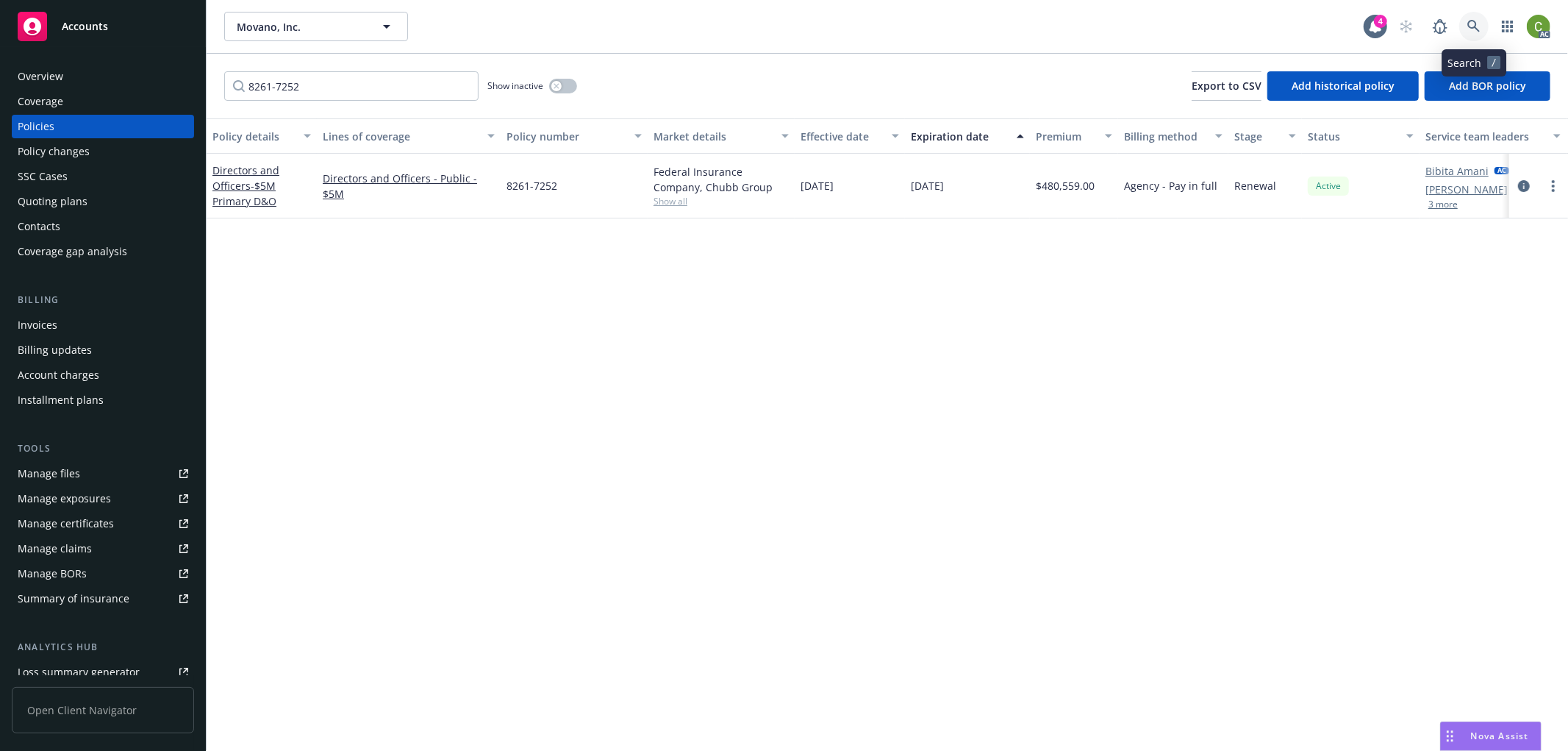
drag, startPoint x: 1487, startPoint y: 30, endPoint x: 1472, endPoint y: 55, distance: 29.2
click at [1487, 28] on link at bounding box center [1474, 27] width 30 height 30
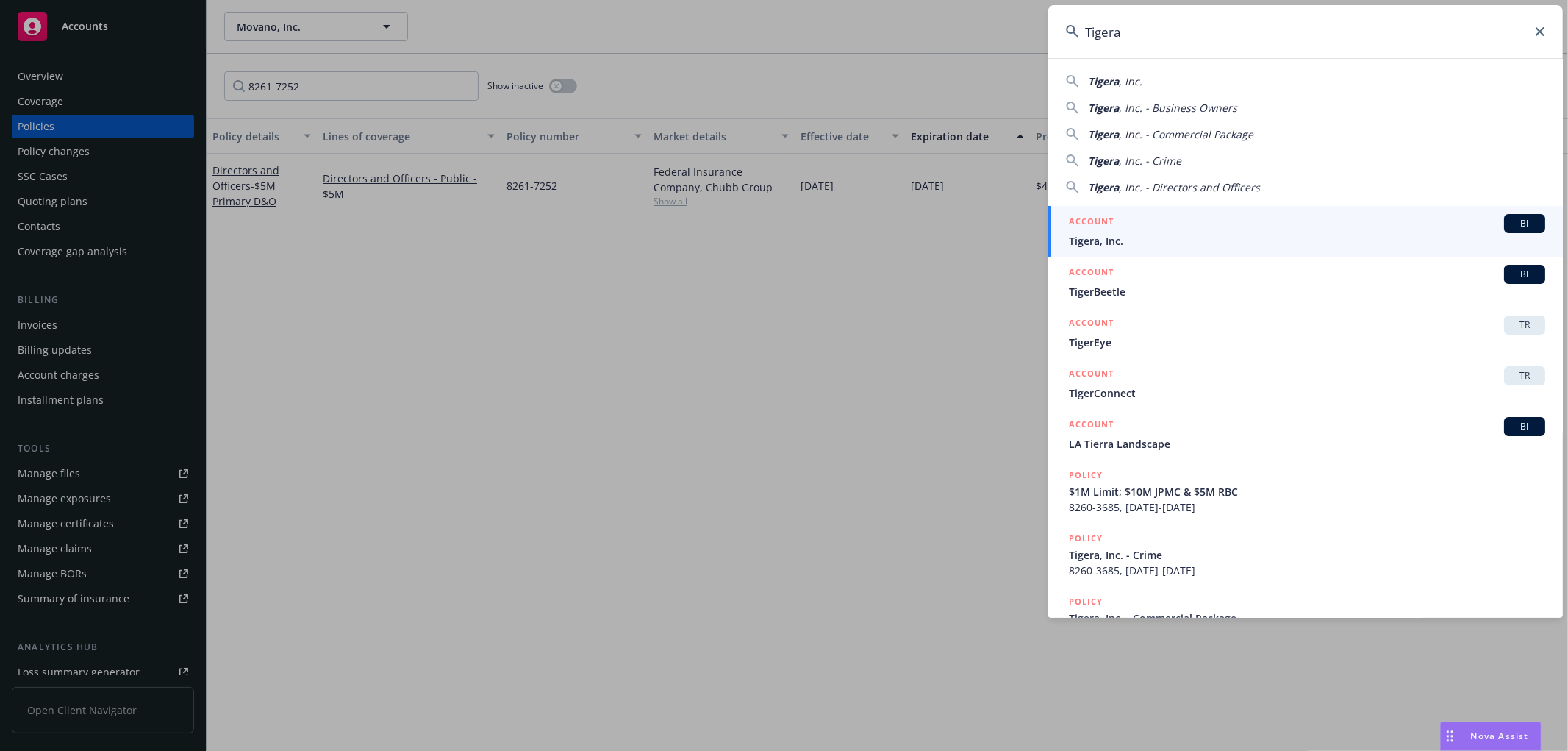
type input "Tigera"
click at [1167, 244] on span "Tigera, Inc." at bounding box center [1307, 240] width 476 height 15
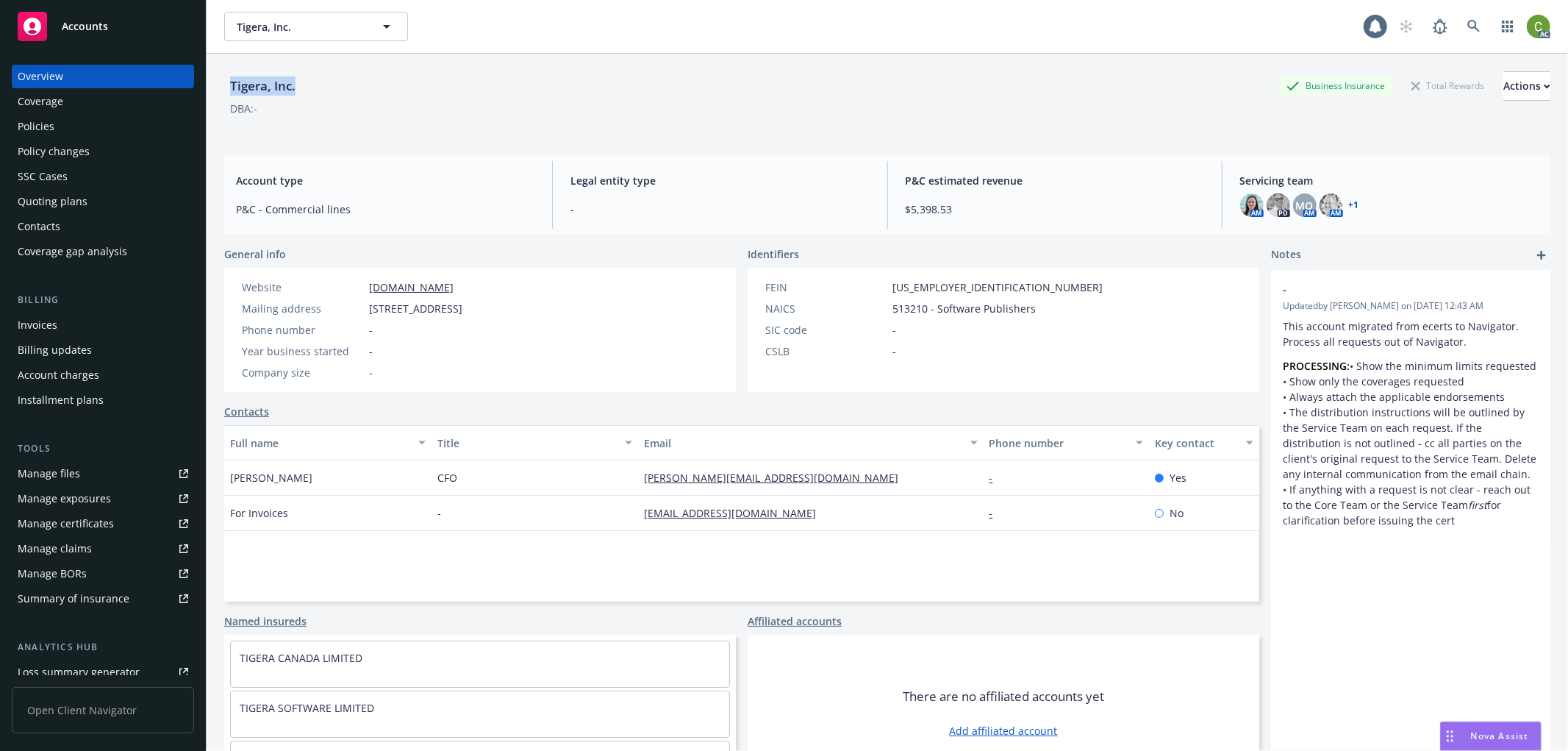
drag, startPoint x: 314, startPoint y: 84, endPoint x: 522, endPoint y: 133, distance: 213.7
click at [218, 90] on div "Tigera, Inc. Business Insurance Total Rewards Actions DBA: - Account type P&C -…" at bounding box center [887, 429] width 1361 height 751
copy div "Tigera, Inc."
click at [68, 120] on div "Policies" at bounding box center [103, 126] width 170 height 23
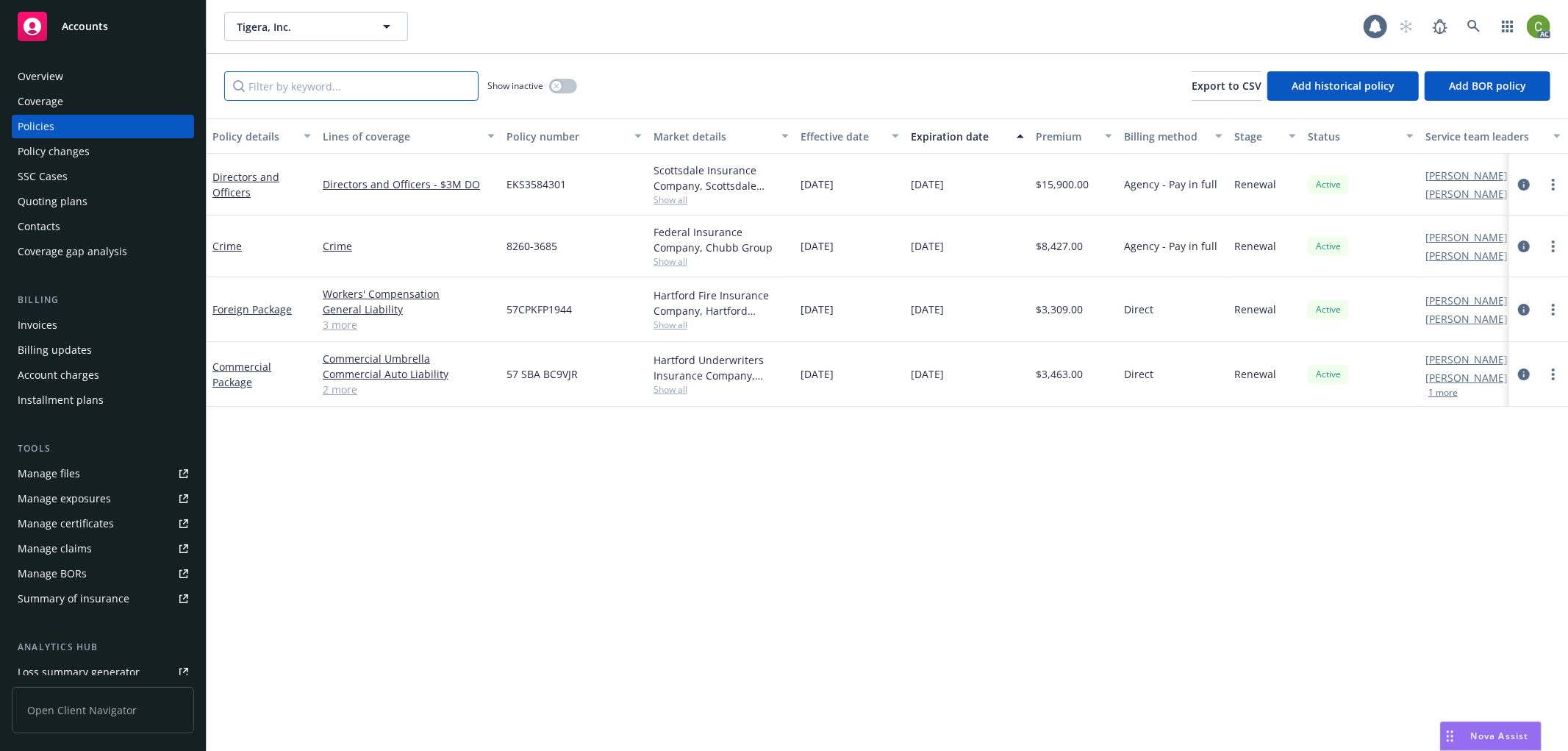
click at [337, 91] on input "Filter by keyword..." at bounding box center [351, 86] width 254 height 30
paste input "8260-3685"
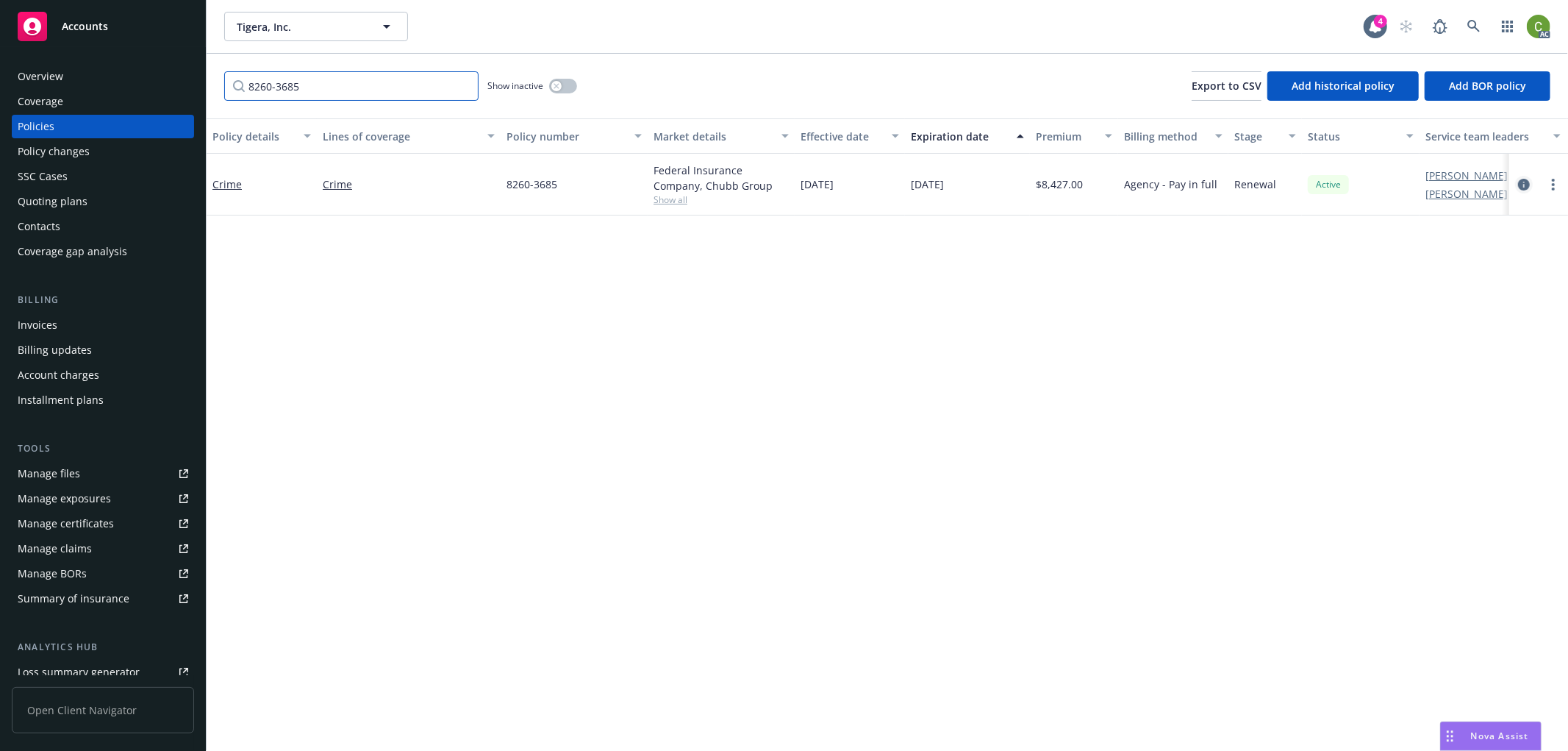
type input "8260-3685"
click at [1523, 180] on icon "circleInformation" at bounding box center [1524, 184] width 12 height 12
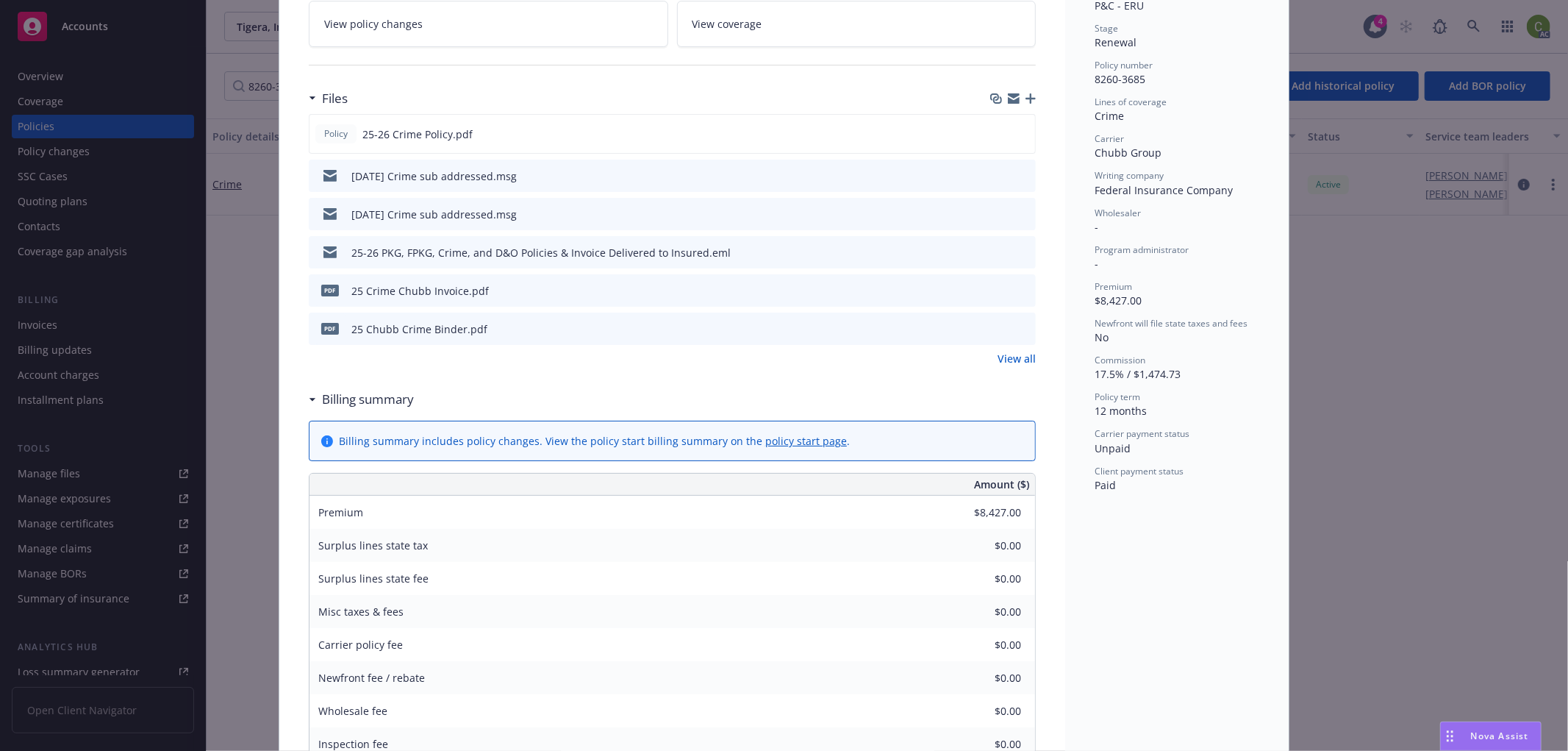
scroll to position [326, 0]
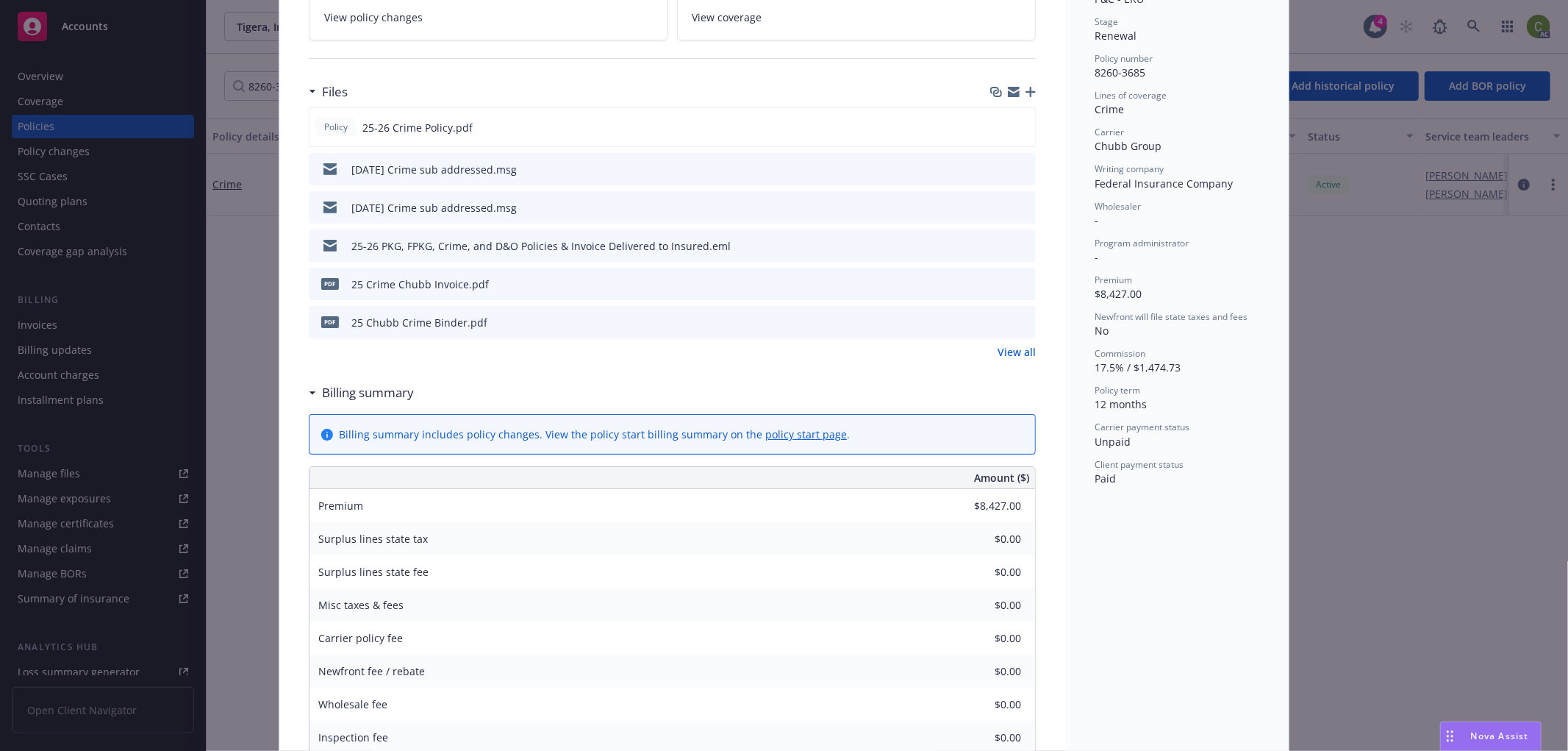
click at [1016, 281] on icon "preview file" at bounding box center [1022, 283] width 13 height 10
